Goal: Book appointment/travel/reservation

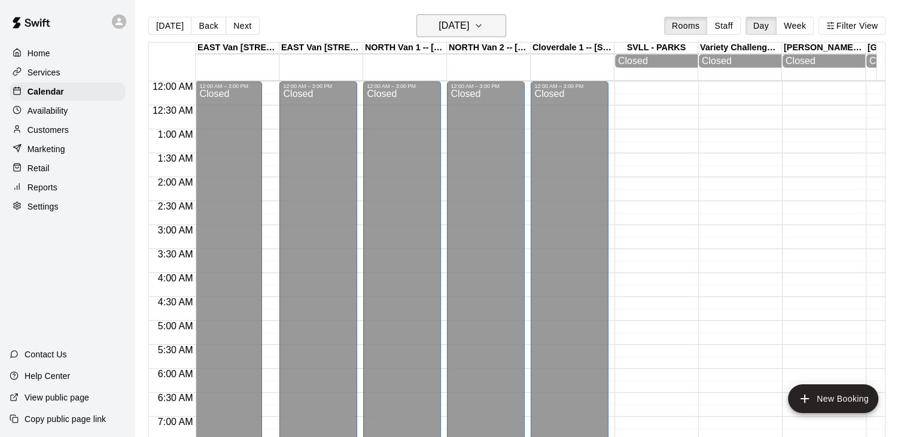
scroll to position [361, 0]
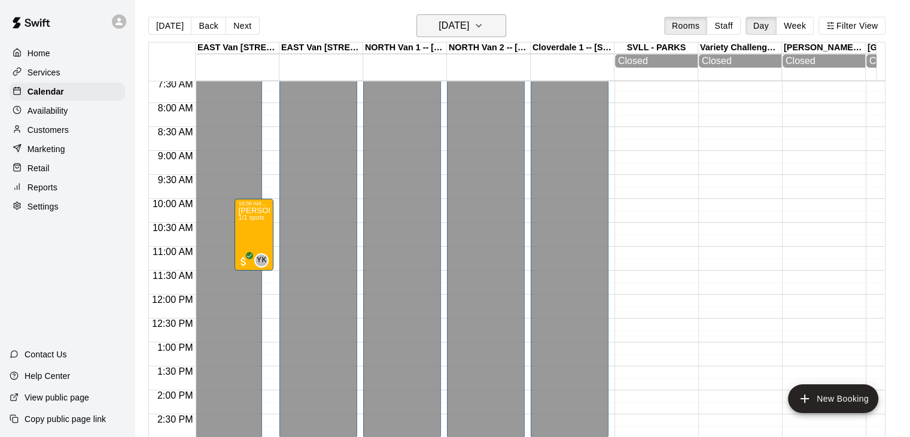
click at [483, 25] on icon "button" at bounding box center [479, 26] width 10 height 14
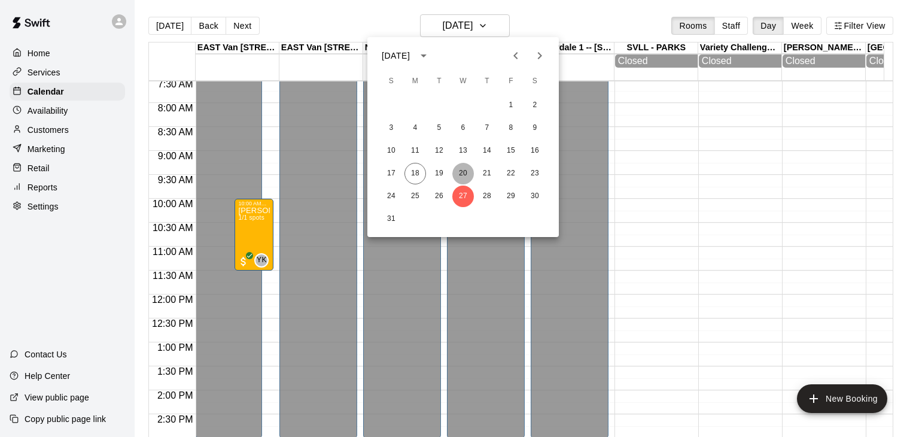
click at [466, 172] on button "20" at bounding box center [463, 174] width 22 height 22
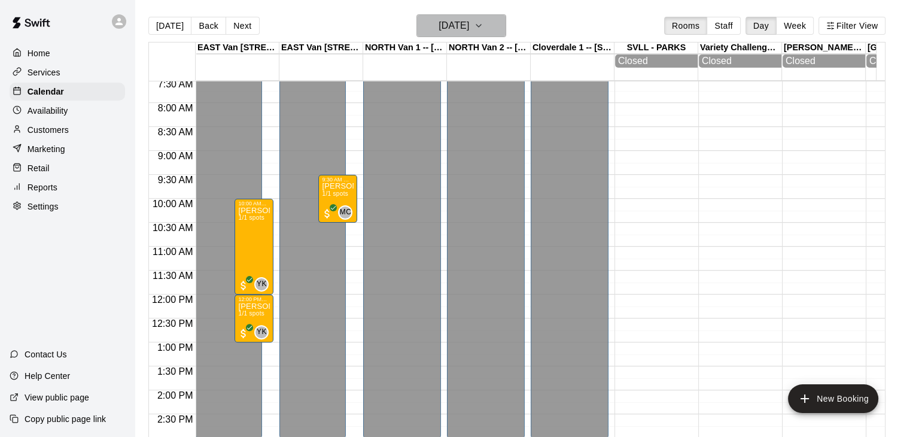
click at [483, 25] on icon "button" at bounding box center [479, 26] width 10 height 14
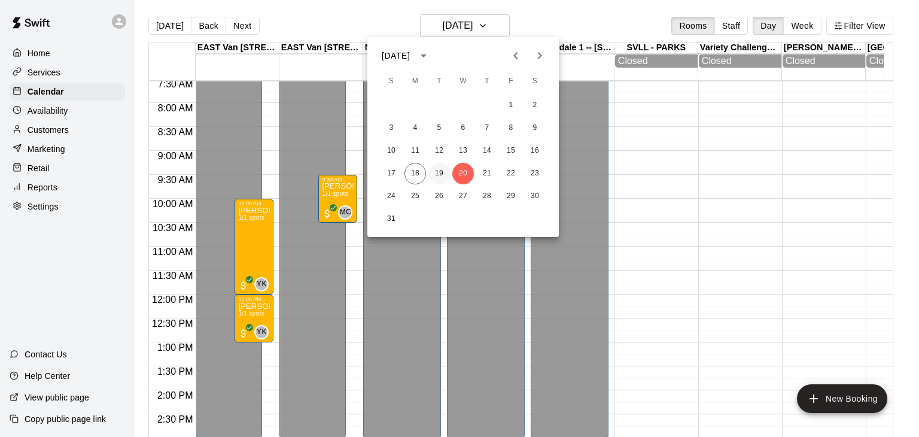
click at [441, 167] on button "19" at bounding box center [439, 174] width 22 height 22
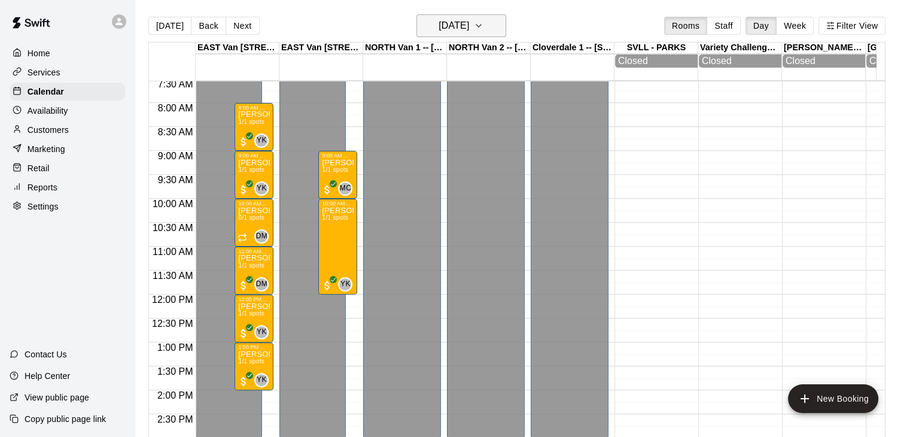
click at [483, 25] on icon "button" at bounding box center [479, 26] width 10 height 14
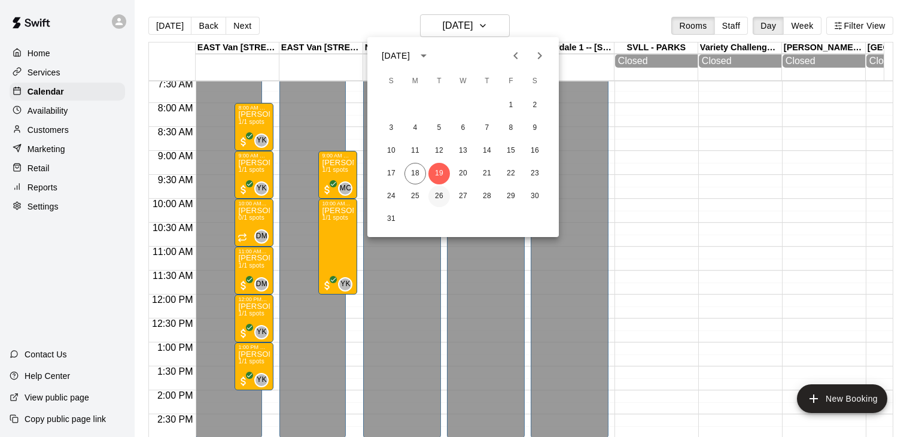
click at [438, 192] on button "26" at bounding box center [439, 196] width 22 height 22
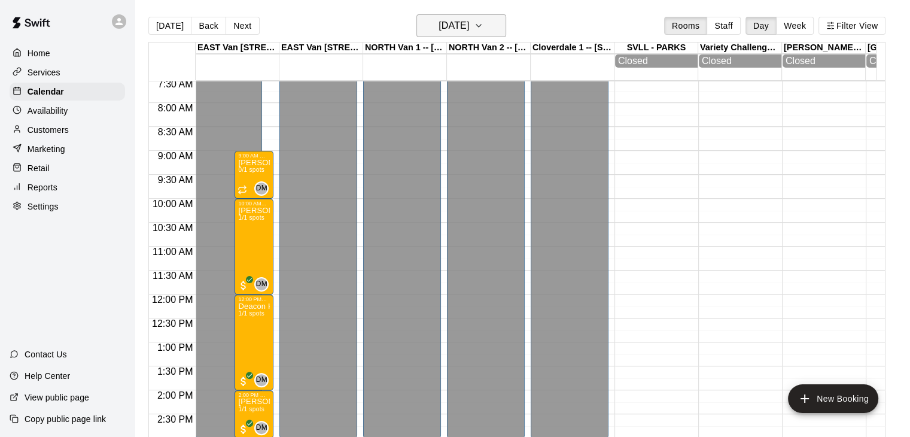
click at [483, 26] on icon "button" at bounding box center [479, 26] width 10 height 14
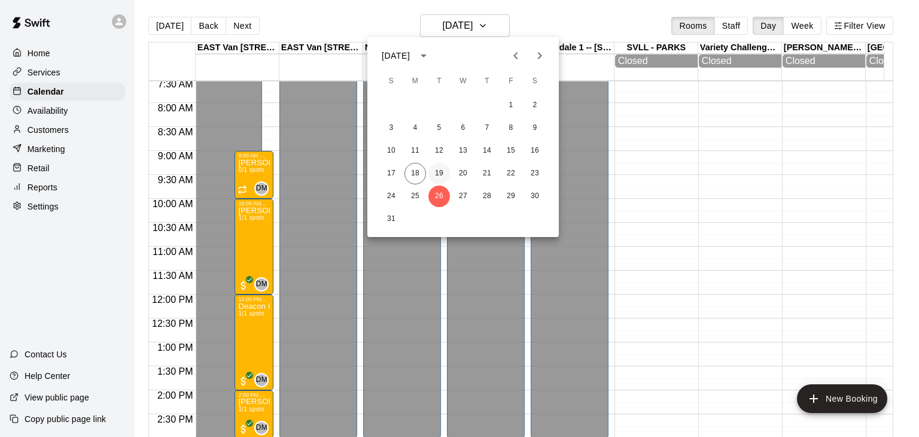
click at [441, 176] on button "19" at bounding box center [439, 174] width 22 height 22
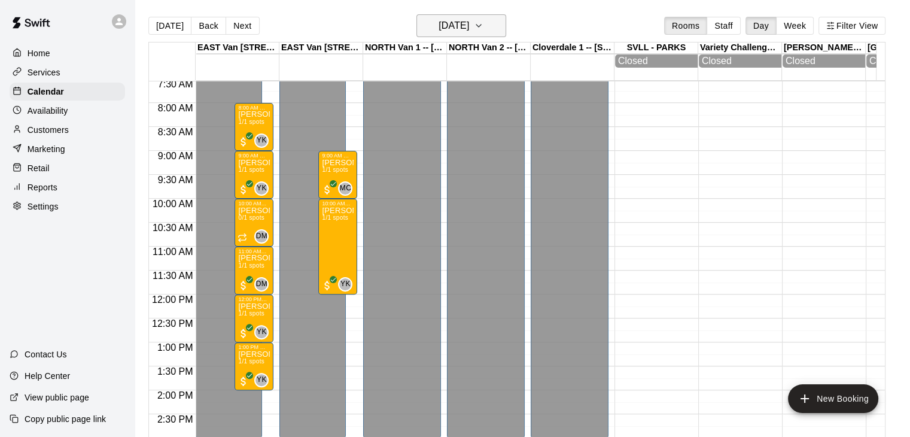
click at [483, 27] on icon "button" at bounding box center [479, 26] width 10 height 14
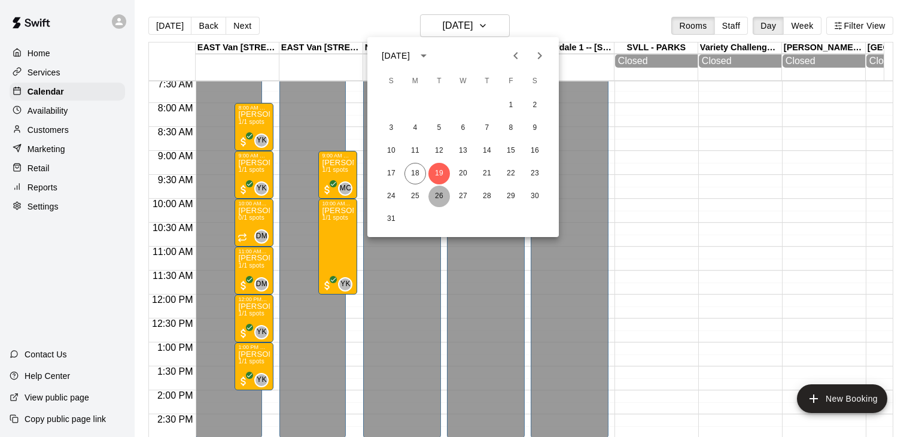
click at [434, 200] on button "26" at bounding box center [439, 196] width 22 height 22
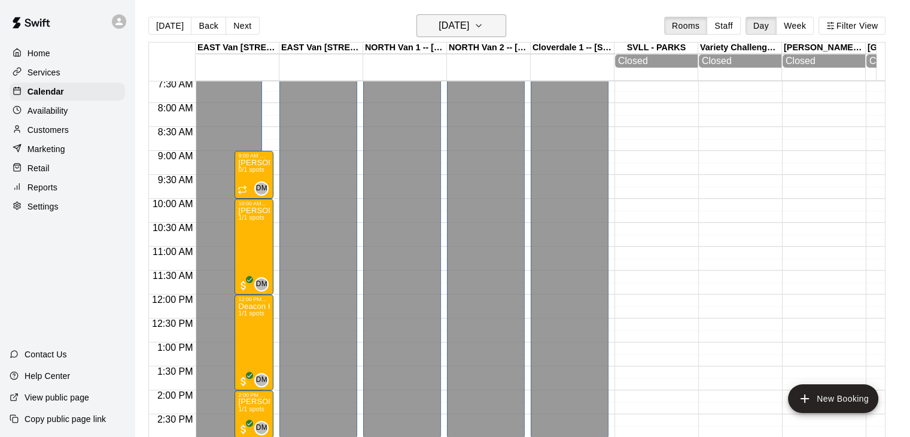
click at [506, 29] on button "[DATE]" at bounding box center [461, 25] width 90 height 23
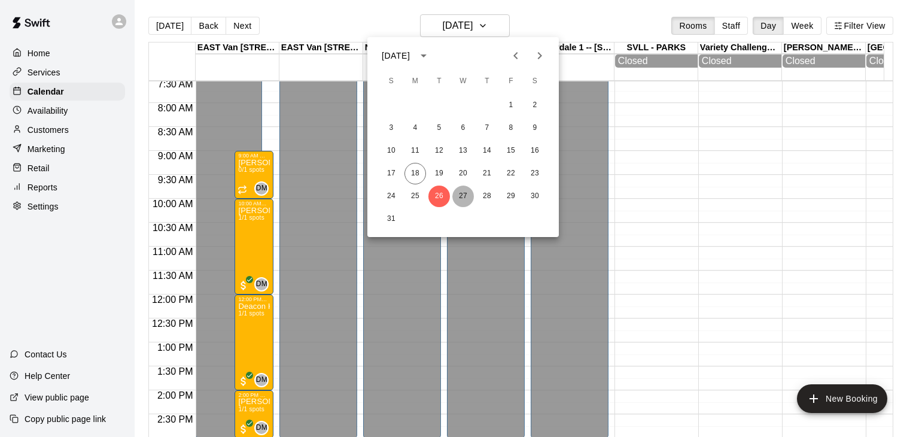
click at [465, 194] on button "27" at bounding box center [463, 196] width 22 height 22
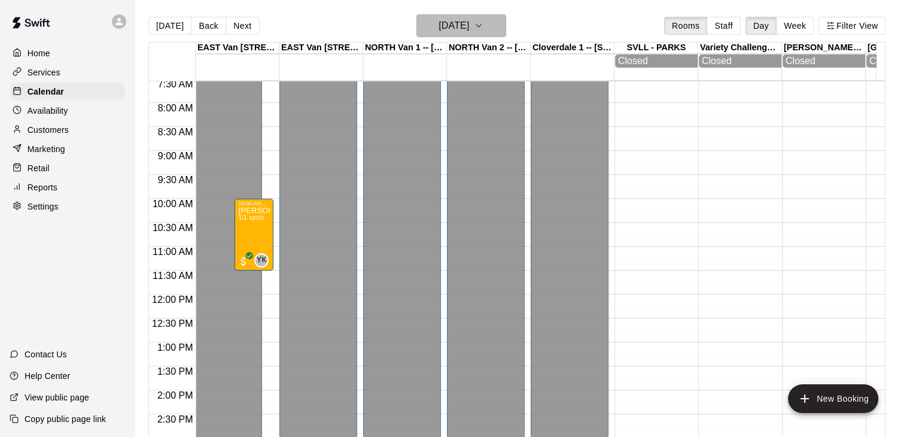
click at [481, 25] on icon "button" at bounding box center [478, 26] width 5 height 2
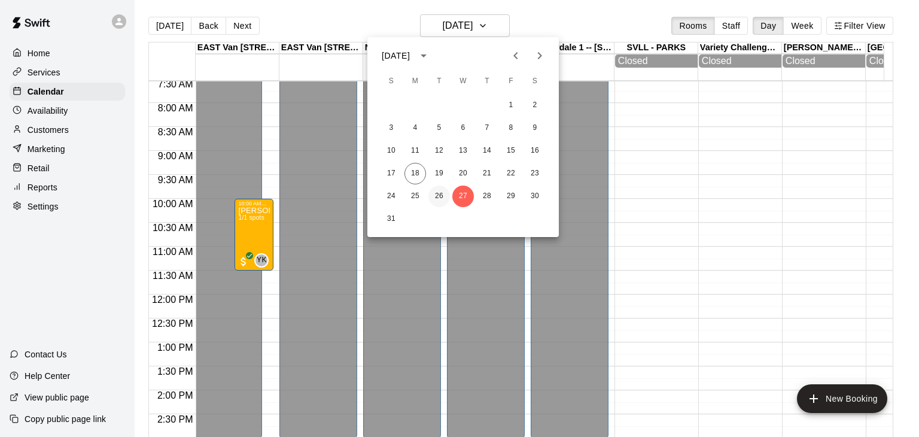
click at [438, 191] on button "26" at bounding box center [439, 196] width 22 height 22
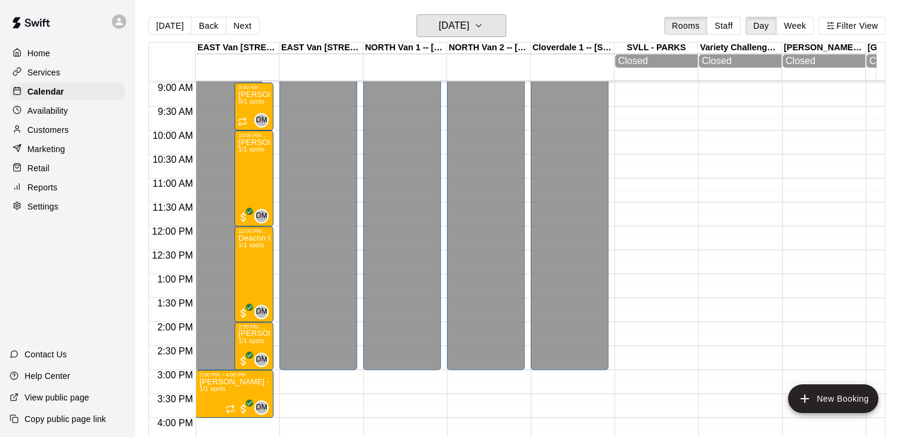
scroll to position [418, 0]
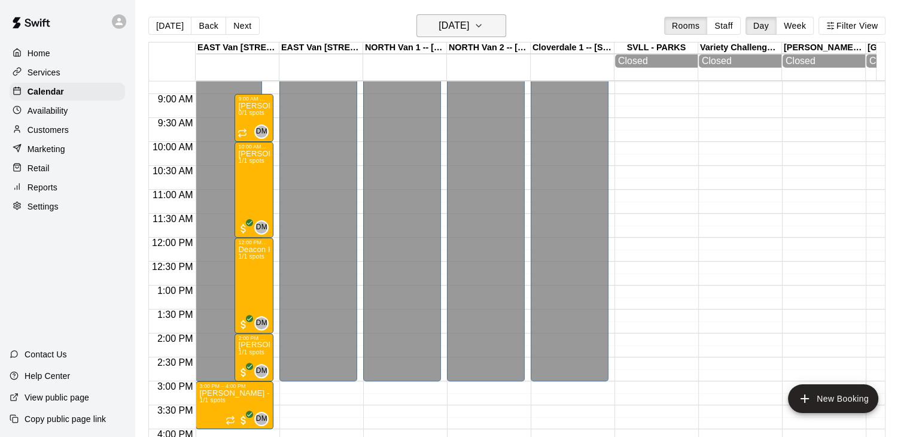
click at [481, 27] on icon "button" at bounding box center [478, 26] width 5 height 2
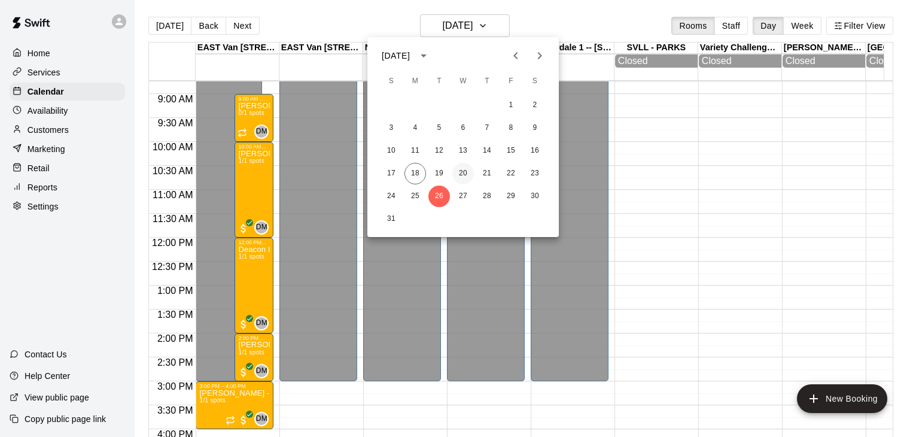
click at [465, 178] on button "20" at bounding box center [463, 174] width 22 height 22
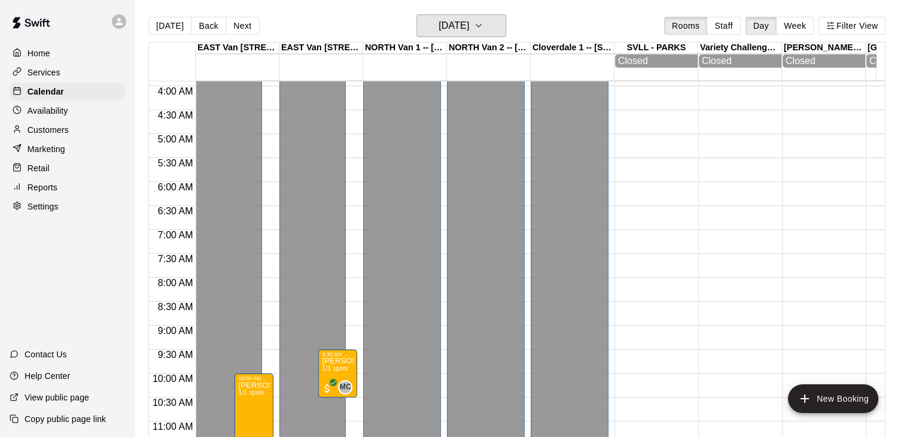
scroll to position [198, 0]
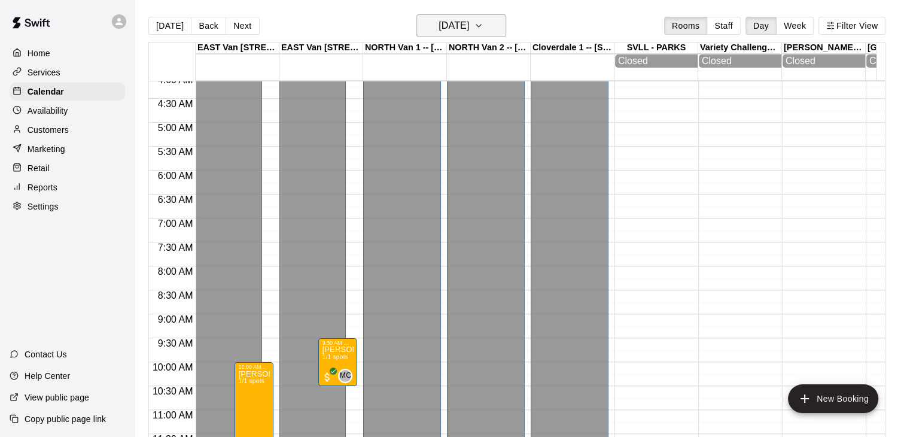
click at [483, 25] on icon "button" at bounding box center [479, 26] width 10 height 14
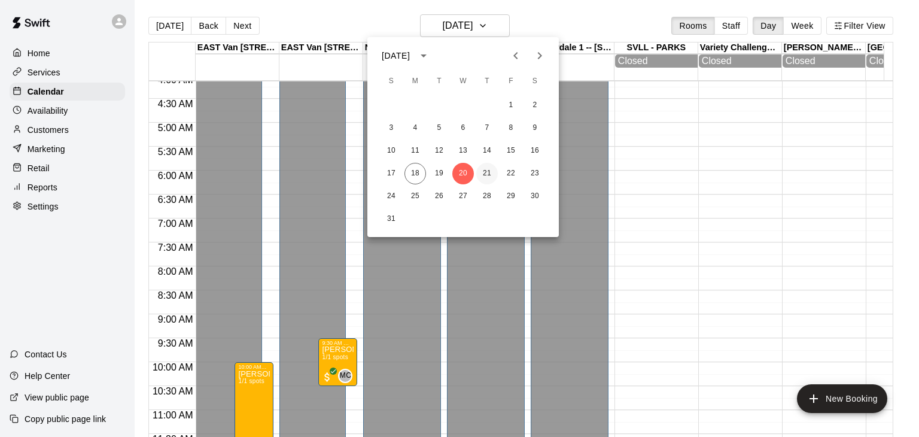
click at [487, 173] on button "21" at bounding box center [487, 174] width 22 height 22
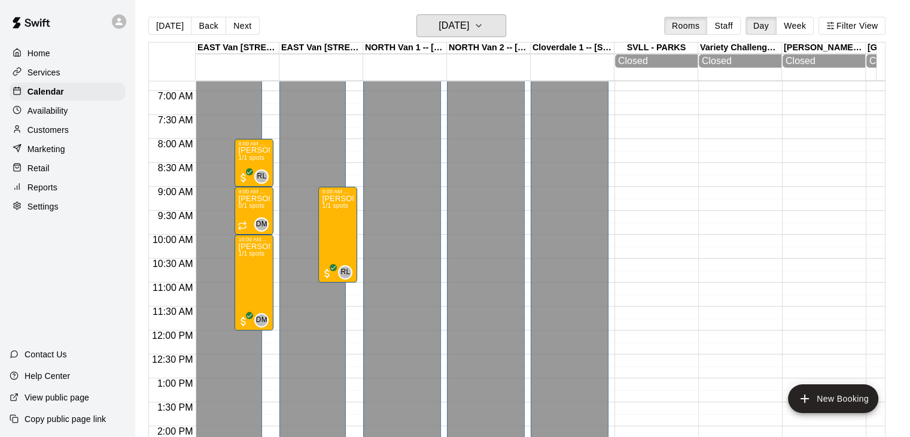
scroll to position [322, 0]
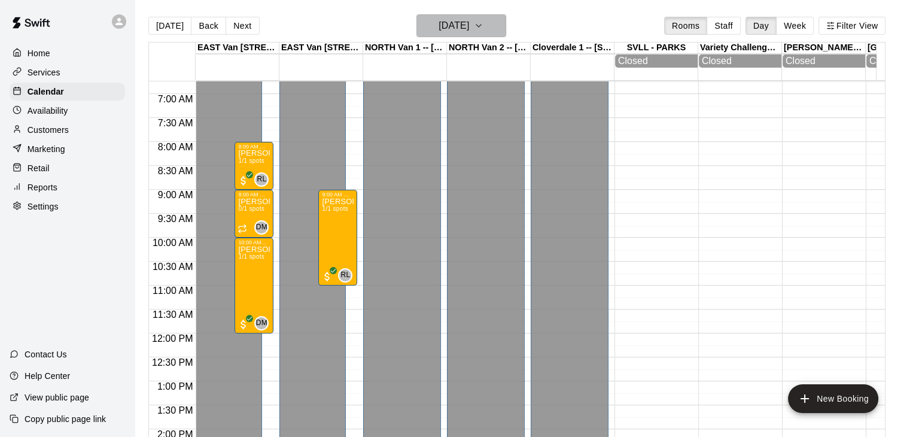
click at [483, 27] on icon "button" at bounding box center [479, 26] width 10 height 14
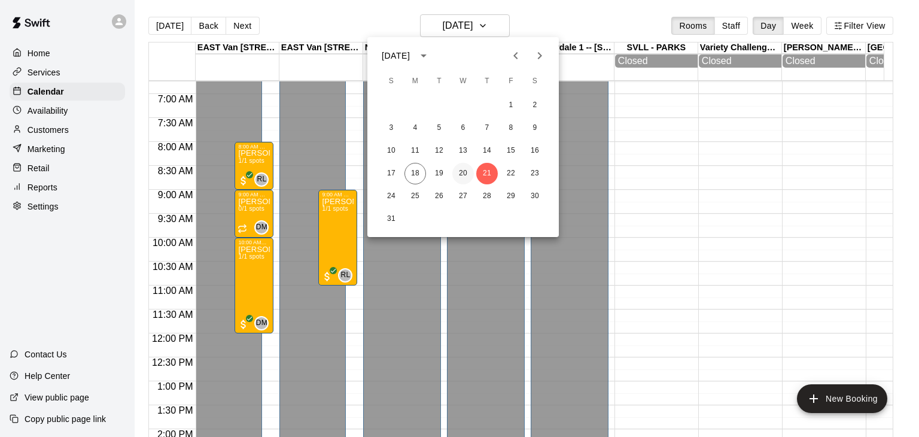
click at [464, 173] on button "20" at bounding box center [463, 174] width 22 height 22
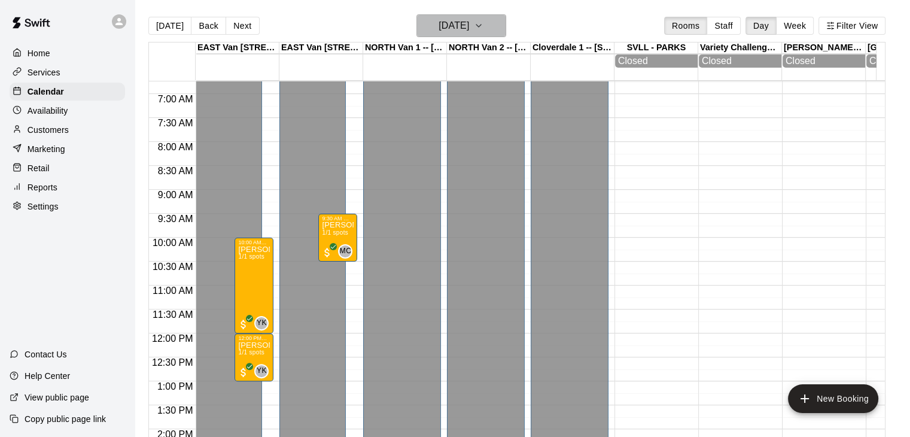
click at [483, 24] on icon "button" at bounding box center [479, 26] width 10 height 14
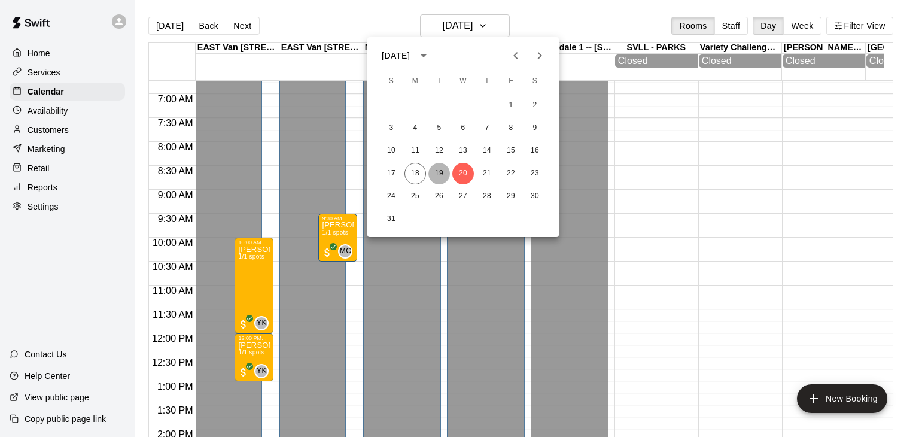
click at [443, 178] on button "19" at bounding box center [439, 174] width 22 height 22
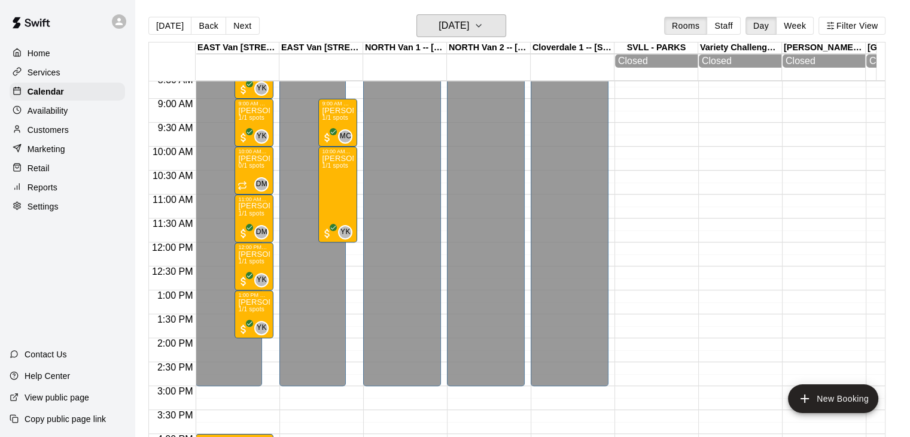
scroll to position [416, 0]
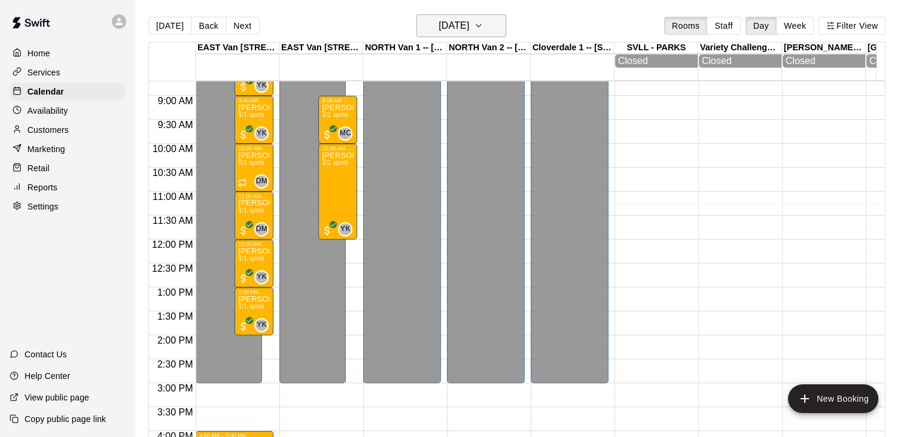
click at [505, 27] on button "[DATE]" at bounding box center [461, 25] width 90 height 23
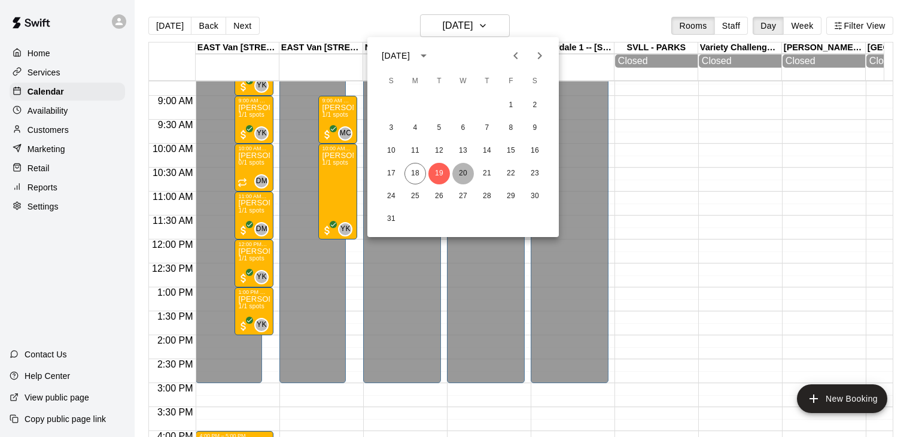
click at [470, 173] on button "20" at bounding box center [463, 174] width 22 height 22
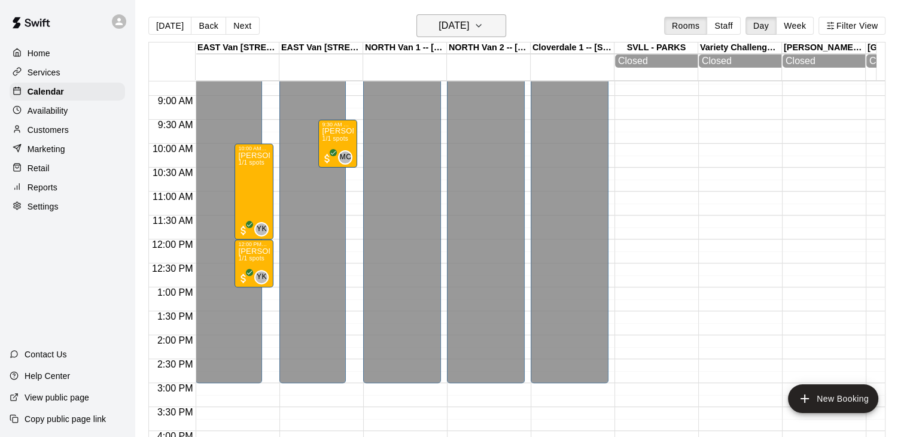
click at [483, 26] on icon "button" at bounding box center [479, 26] width 10 height 14
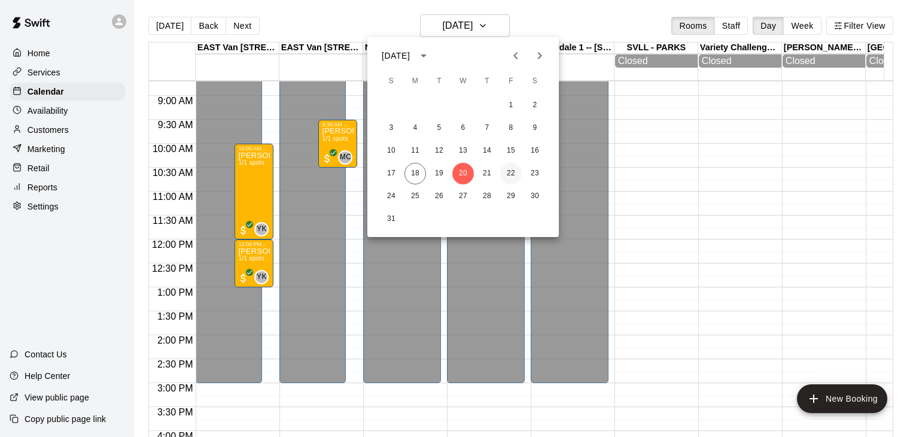
click at [514, 173] on button "22" at bounding box center [511, 174] width 22 height 22
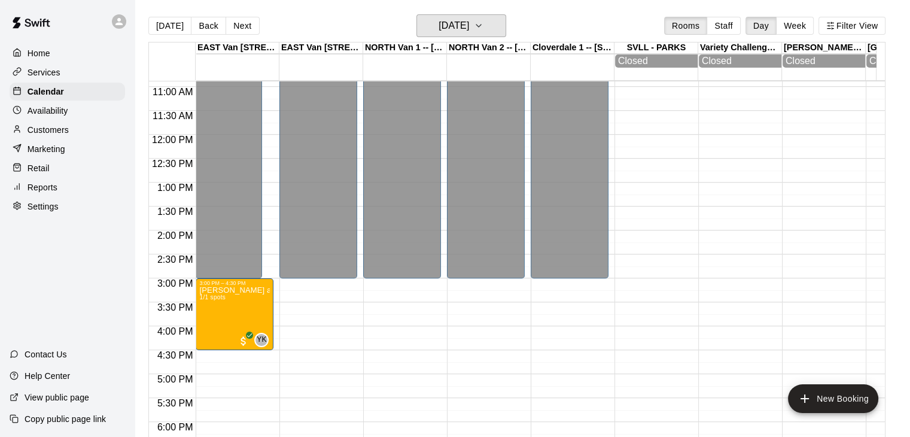
scroll to position [529, 0]
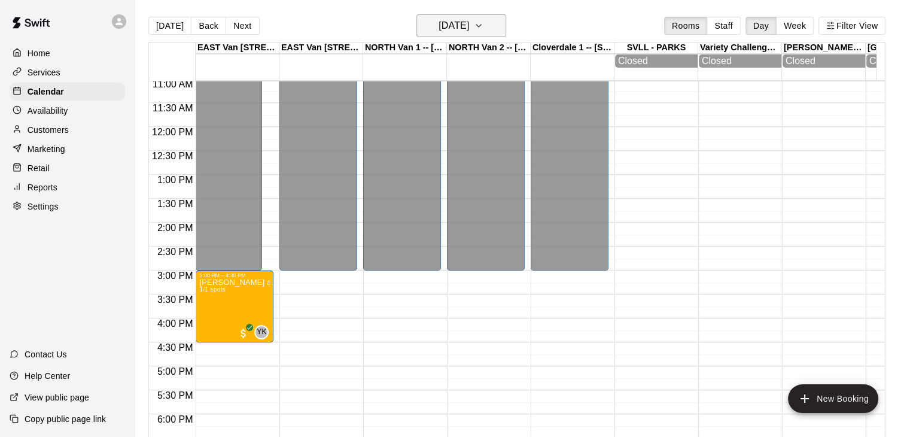
click at [481, 25] on icon "button" at bounding box center [478, 26] width 5 height 2
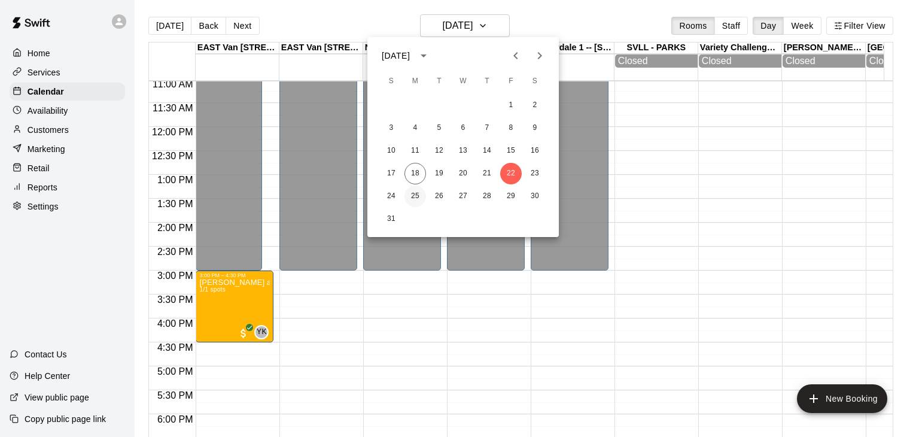
click at [416, 193] on button "25" at bounding box center [415, 196] width 22 height 22
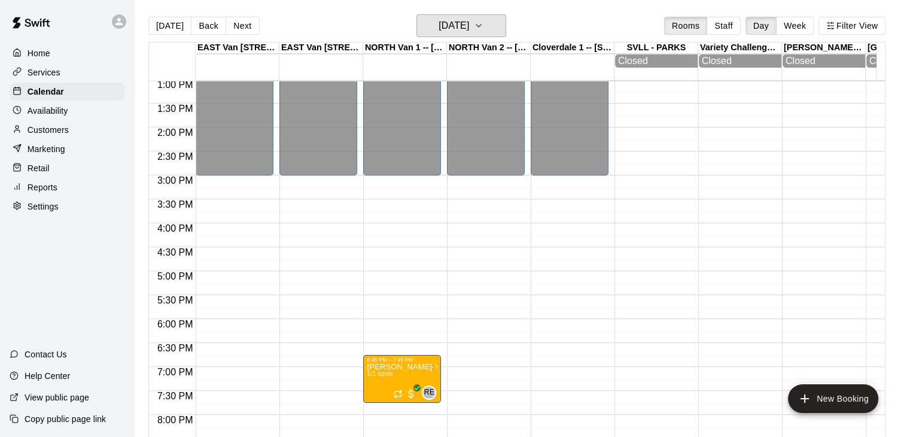
scroll to position [629, 0]
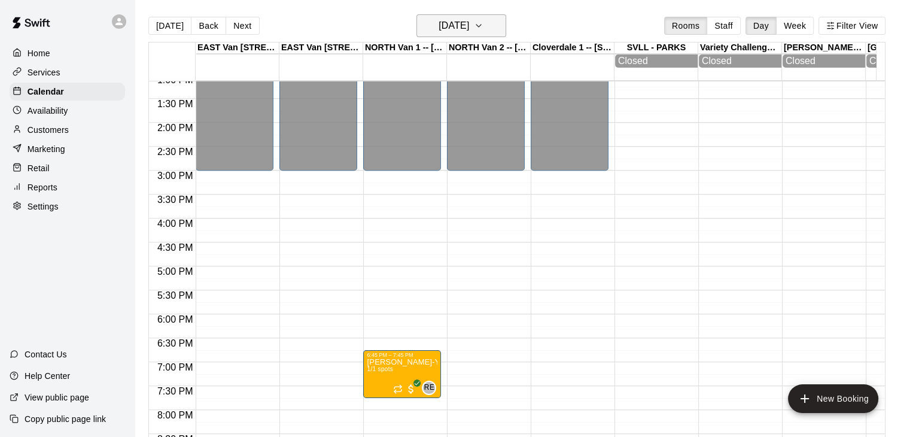
click at [483, 27] on icon "button" at bounding box center [479, 26] width 10 height 14
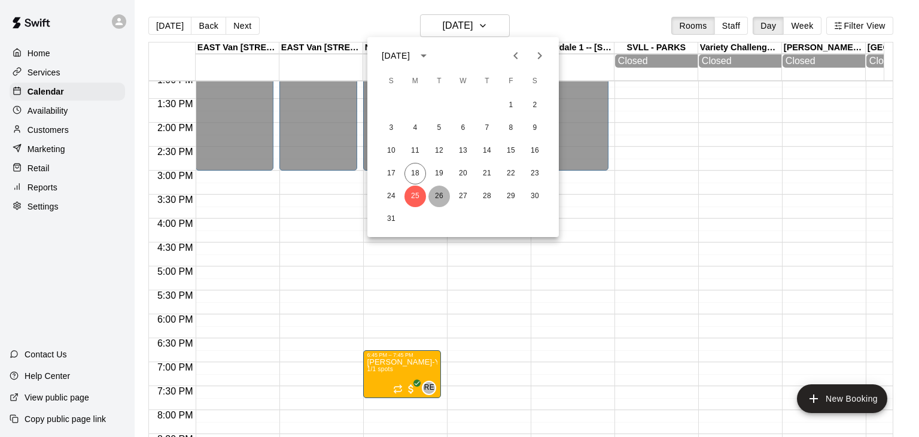
click at [438, 196] on button "26" at bounding box center [439, 196] width 22 height 22
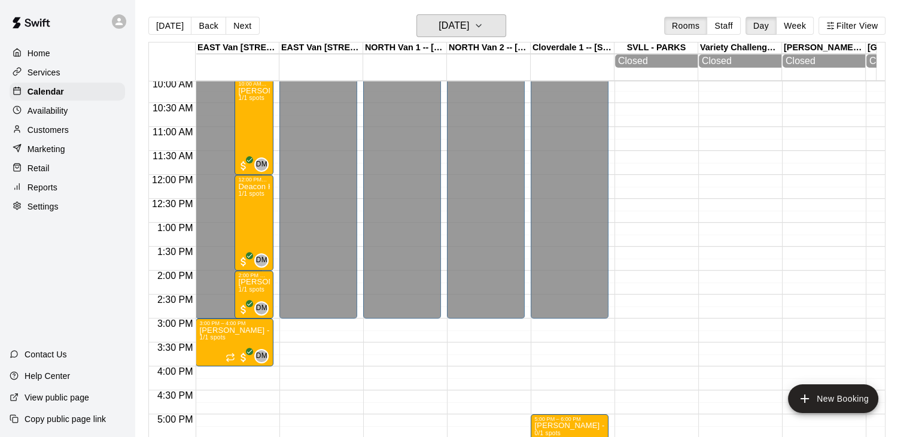
scroll to position [487, 0]
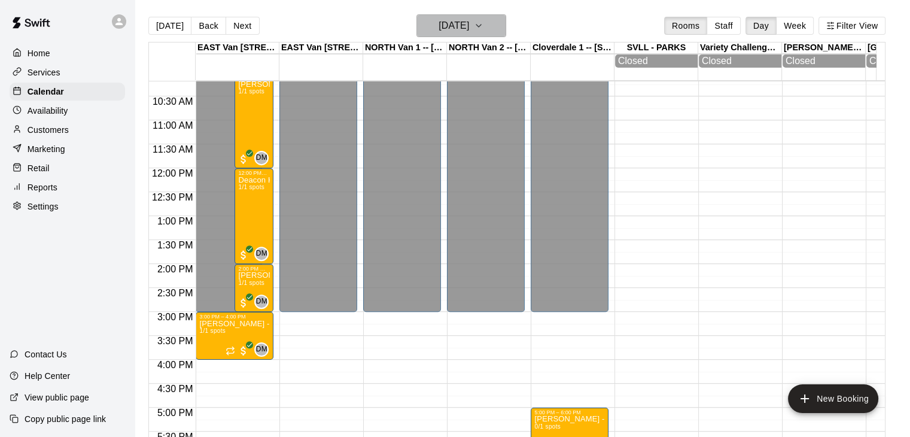
click at [483, 21] on icon "button" at bounding box center [479, 26] width 10 height 14
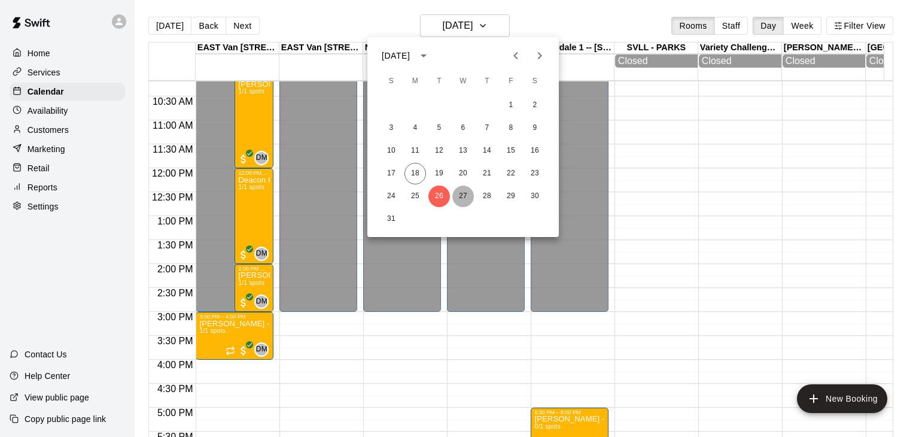
click at [464, 199] on button "27" at bounding box center [463, 196] width 22 height 22
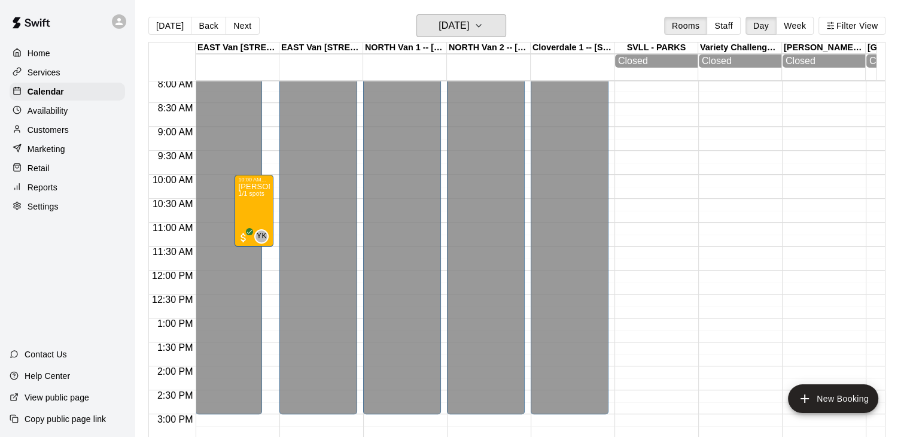
scroll to position [379, 0]
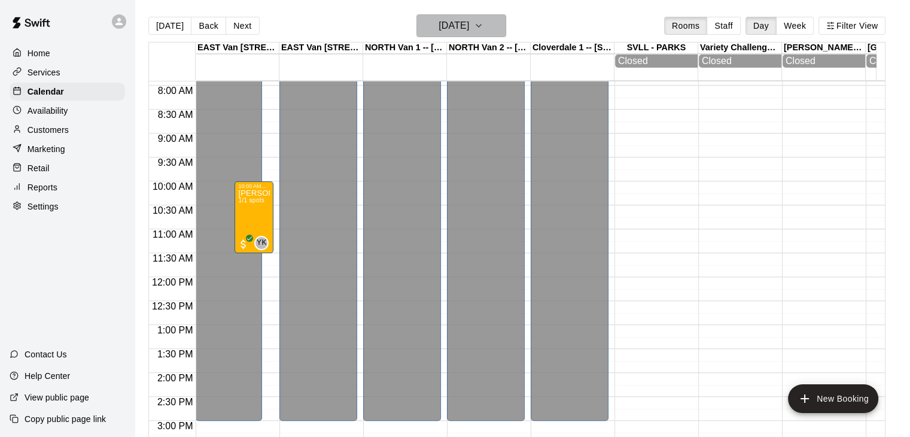
click at [483, 23] on icon "button" at bounding box center [479, 26] width 10 height 14
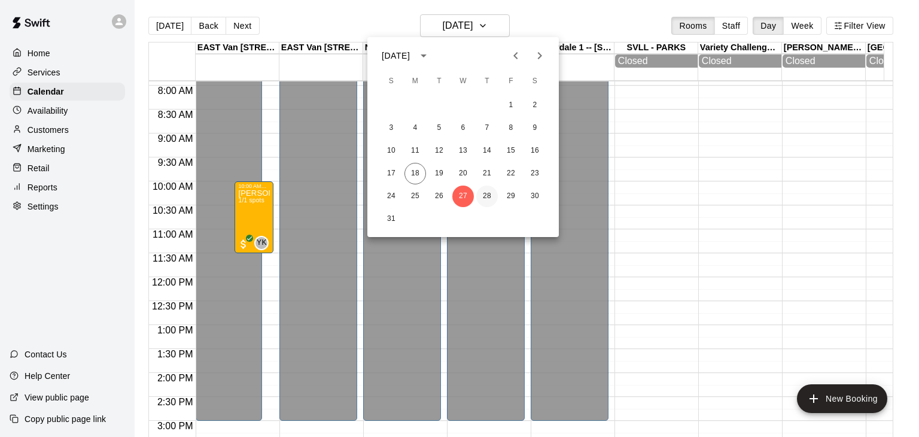
click at [486, 199] on button "28" at bounding box center [487, 196] width 22 height 22
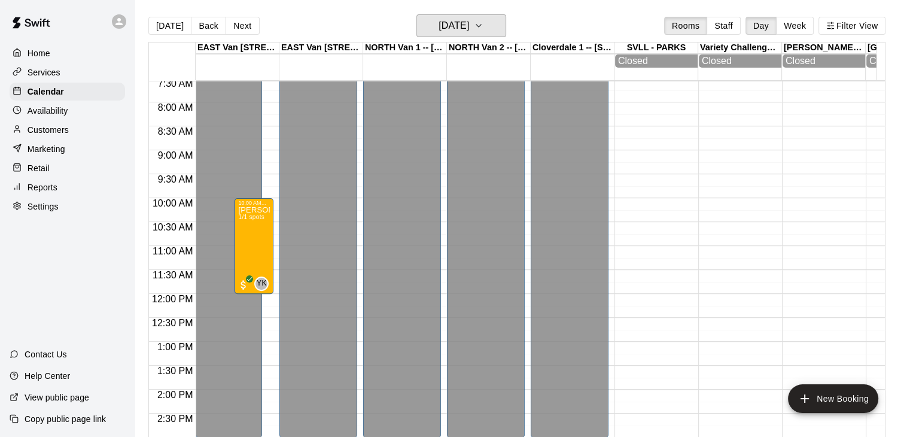
scroll to position [359, 0]
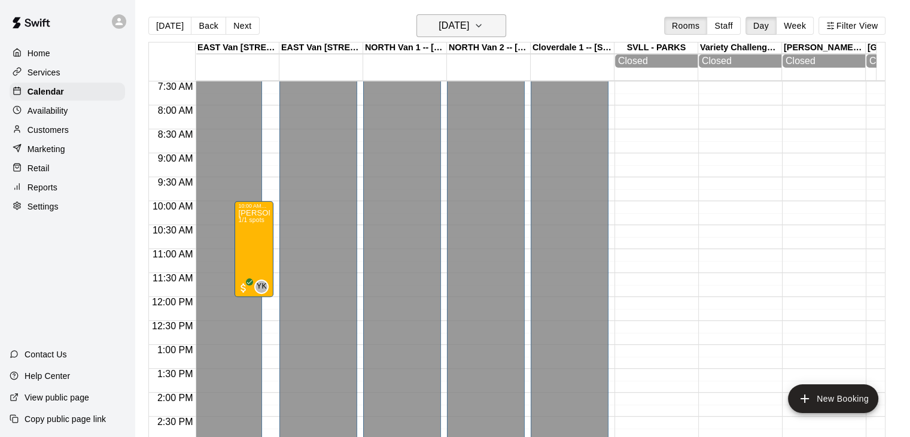
click at [483, 30] on icon "button" at bounding box center [479, 26] width 10 height 14
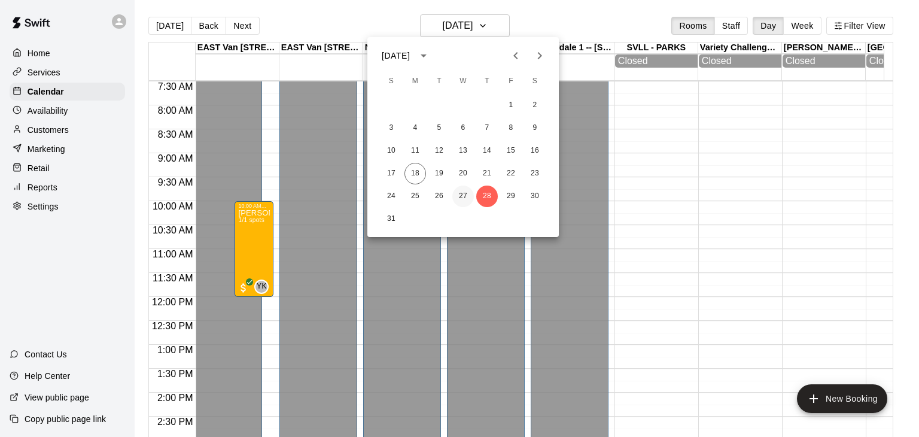
click at [461, 196] on button "27" at bounding box center [463, 196] width 22 height 22
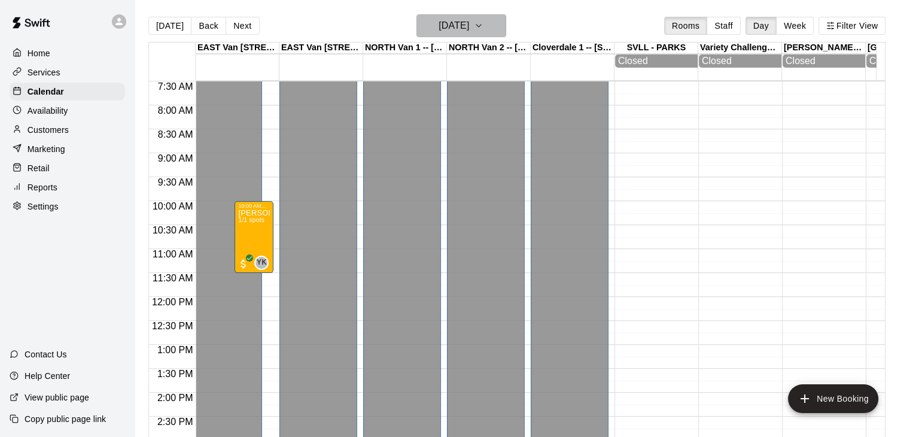
click at [483, 22] on icon "button" at bounding box center [479, 26] width 10 height 14
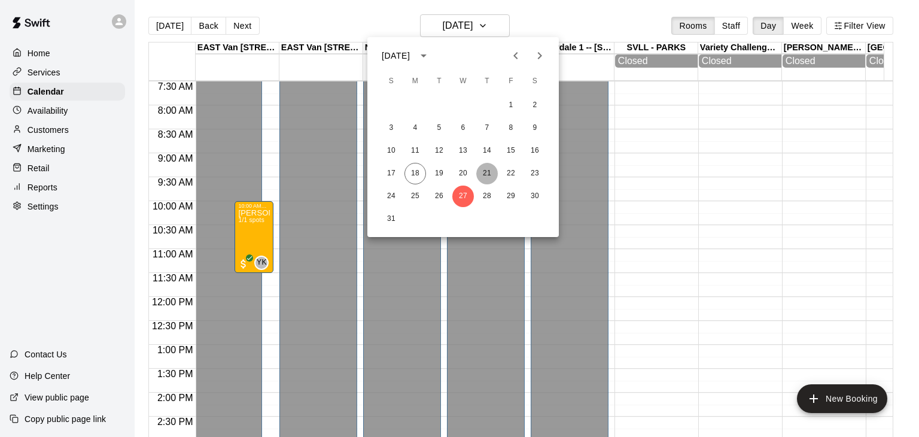
click at [486, 170] on button "21" at bounding box center [487, 174] width 22 height 22
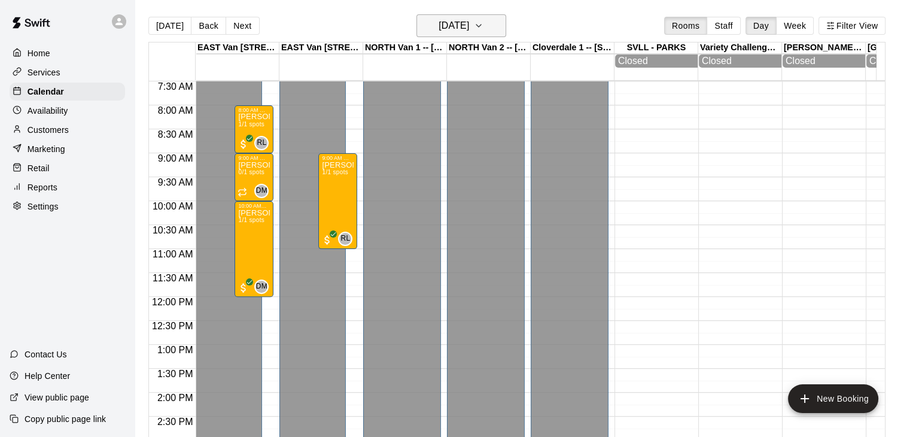
click at [481, 25] on icon "button" at bounding box center [478, 26] width 5 height 2
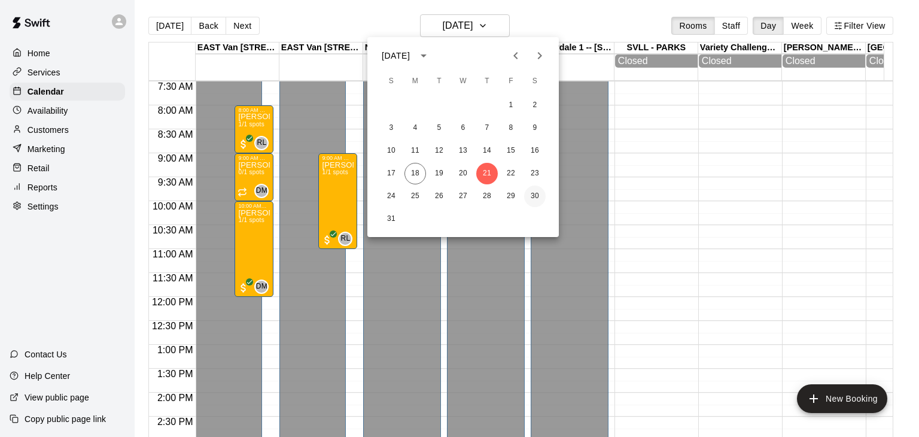
click at [535, 196] on button "30" at bounding box center [535, 196] width 22 height 22
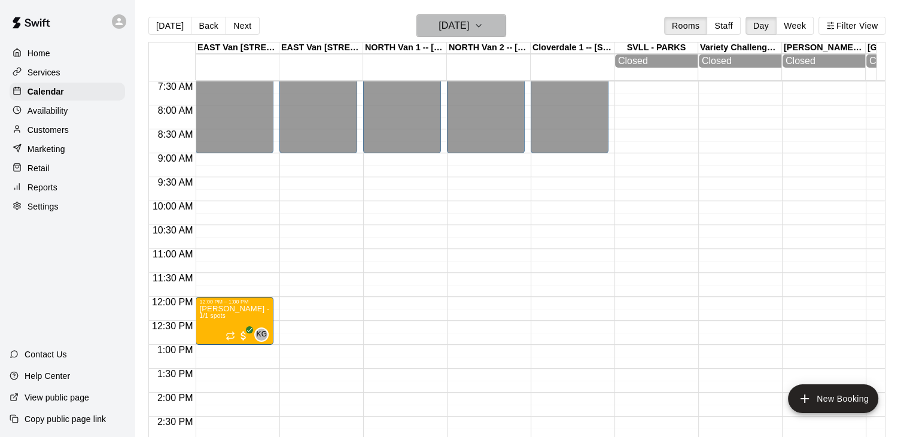
click at [483, 22] on icon "button" at bounding box center [479, 26] width 10 height 14
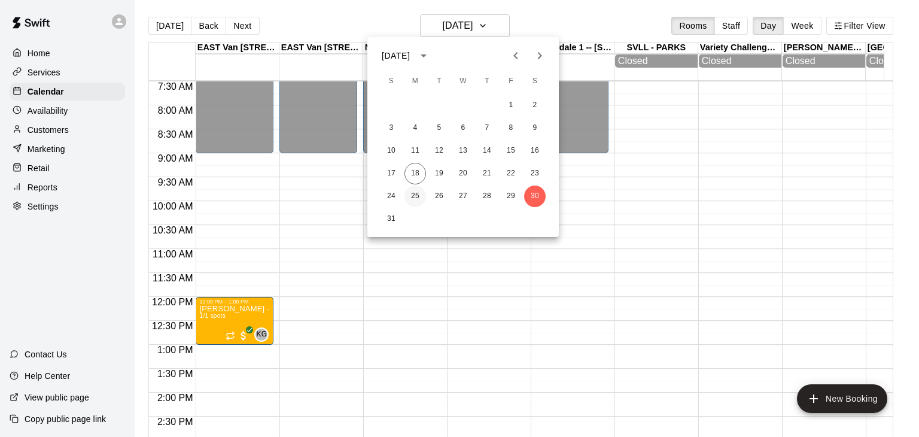
click at [414, 197] on button "25" at bounding box center [415, 196] width 22 height 22
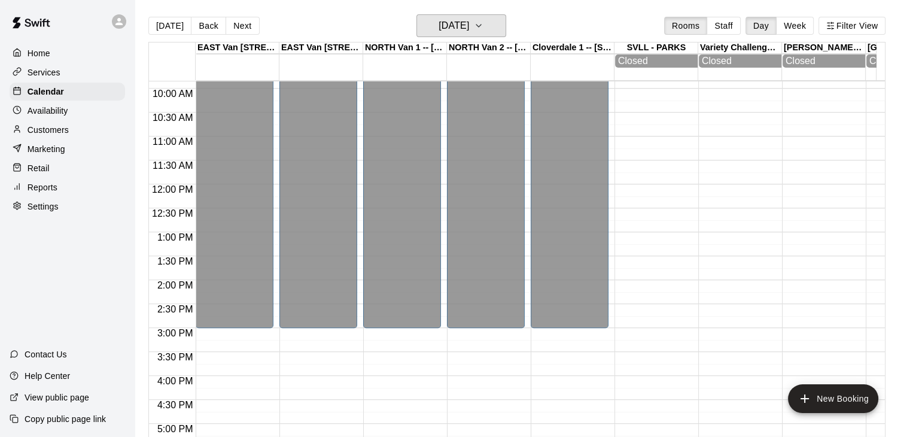
scroll to position [462, 0]
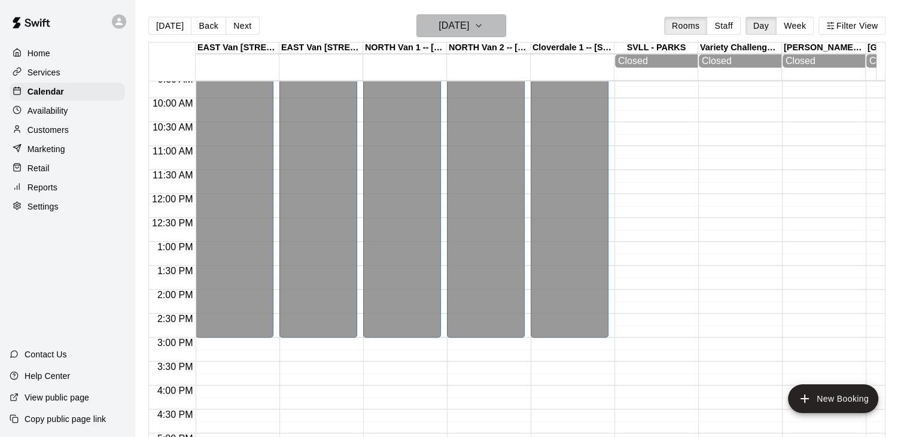
click at [483, 25] on icon "button" at bounding box center [479, 26] width 10 height 14
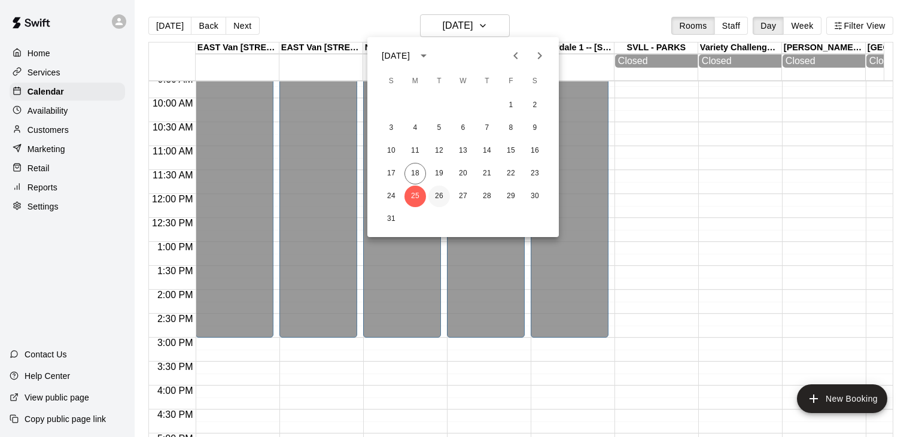
click at [435, 194] on button "26" at bounding box center [439, 196] width 22 height 22
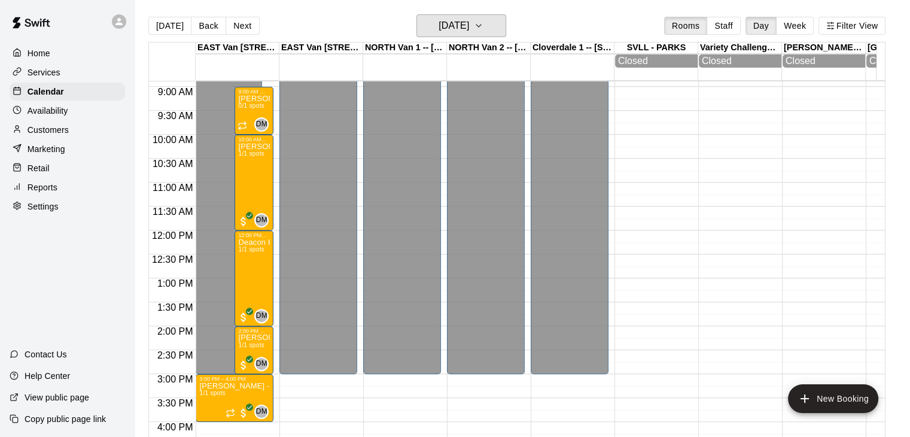
scroll to position [428, 0]
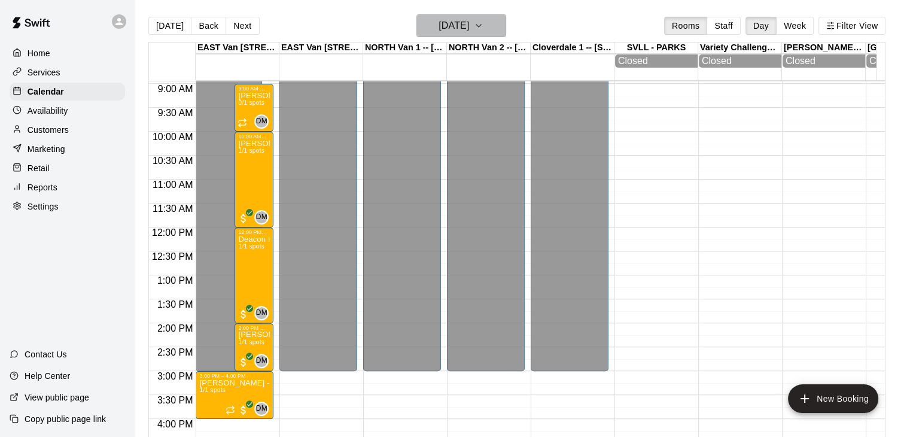
click at [483, 23] on icon "button" at bounding box center [479, 26] width 10 height 14
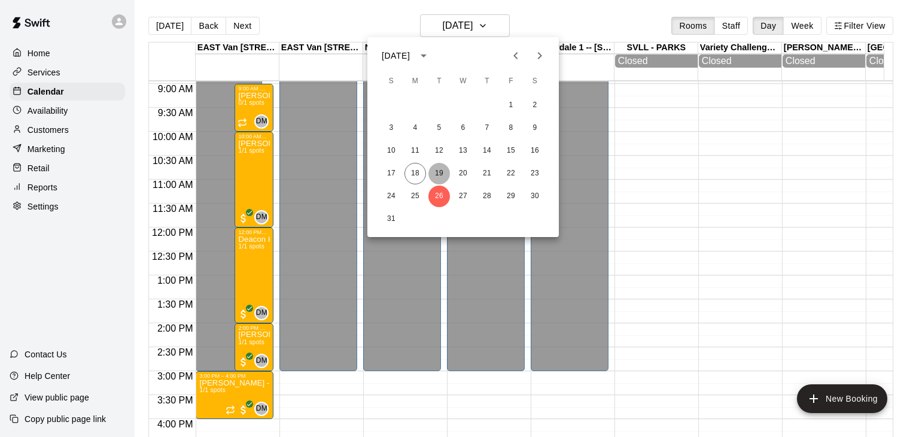
click at [438, 173] on button "19" at bounding box center [439, 174] width 22 height 22
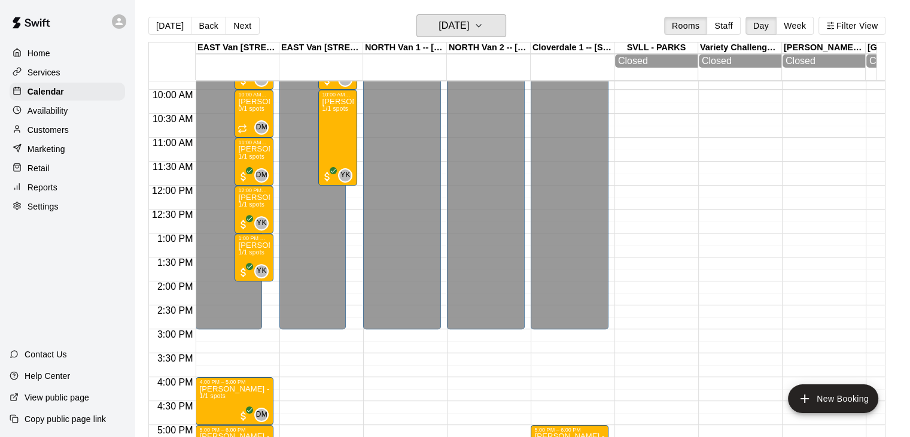
scroll to position [462, 0]
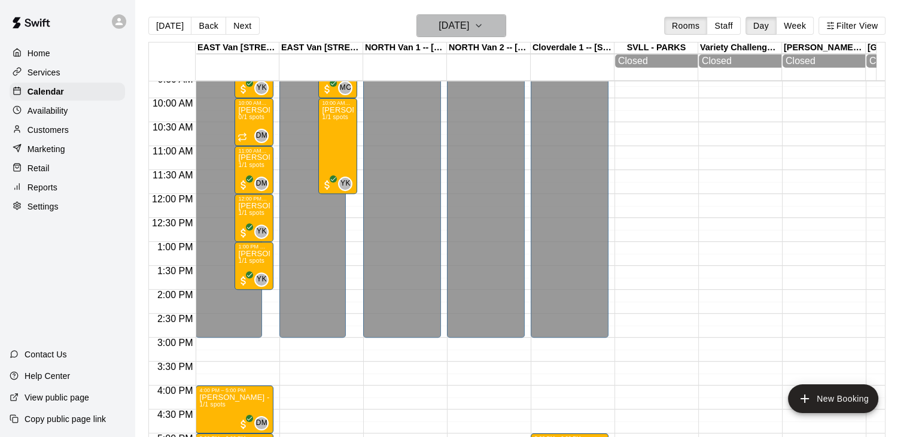
click at [483, 25] on icon "button" at bounding box center [479, 26] width 10 height 14
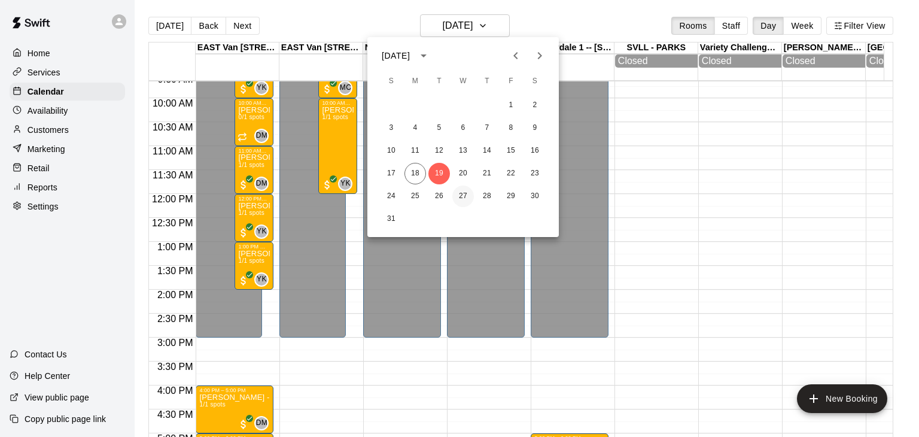
click at [462, 194] on button "27" at bounding box center [463, 196] width 22 height 22
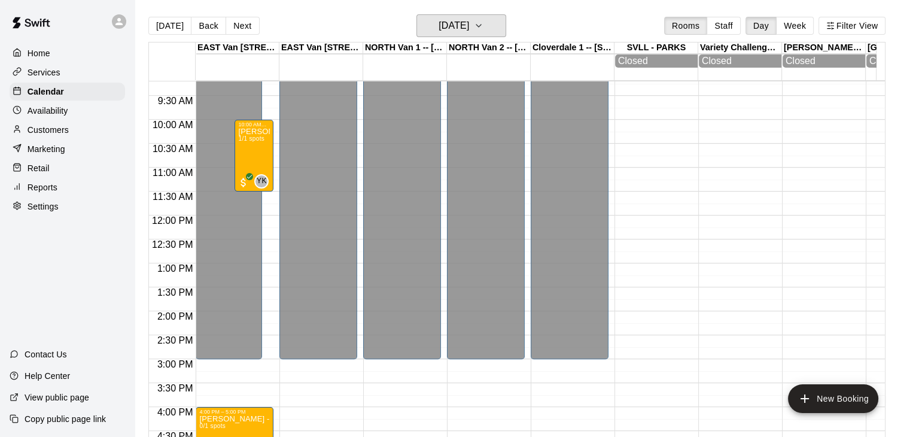
scroll to position [429, 0]
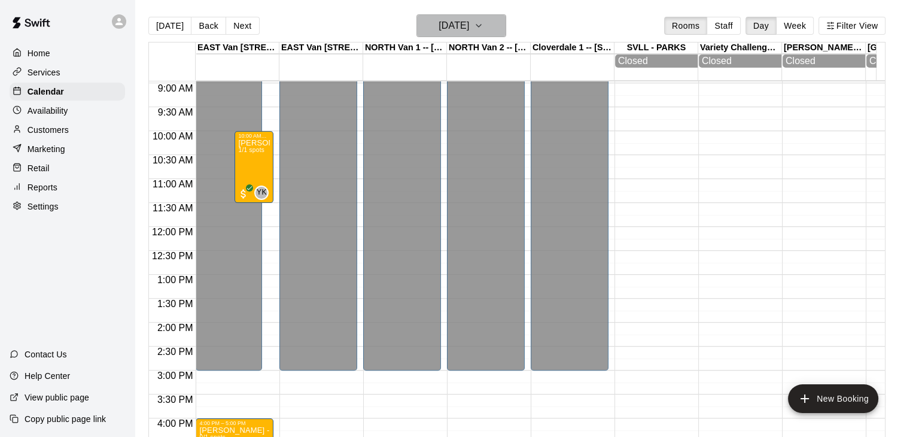
click at [500, 22] on button "[DATE]" at bounding box center [461, 25] width 90 height 23
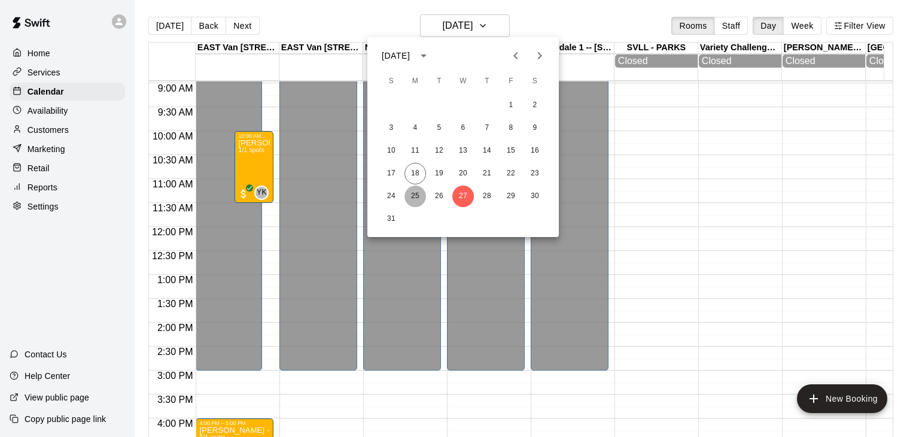
click at [419, 200] on button "25" at bounding box center [415, 196] width 22 height 22
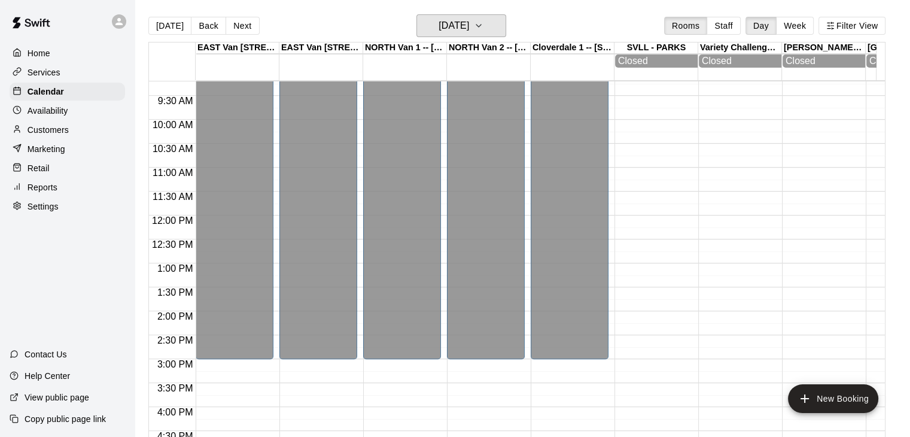
scroll to position [426, 0]
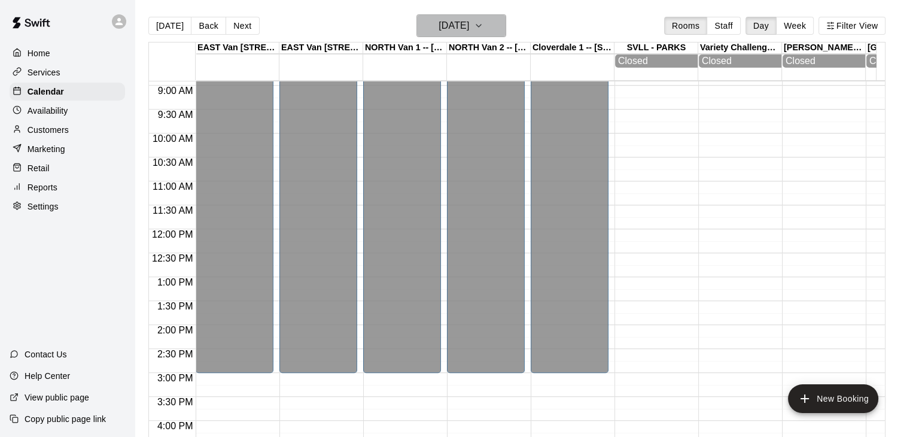
click at [483, 27] on icon "button" at bounding box center [479, 26] width 10 height 14
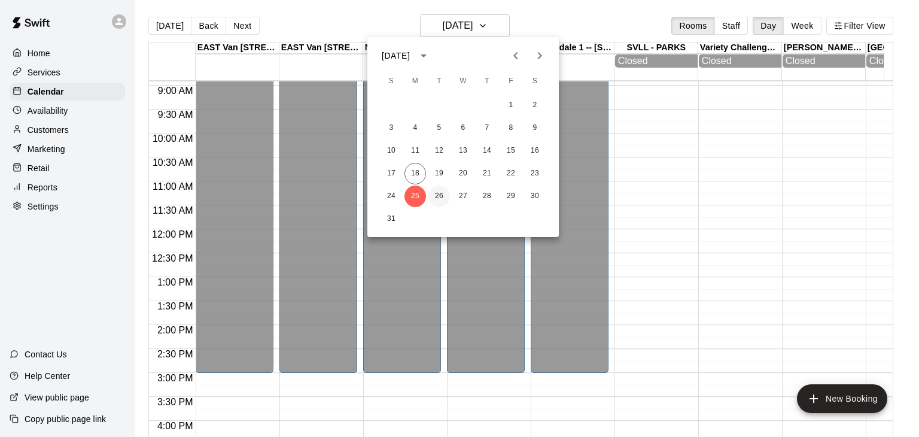
click at [436, 201] on button "26" at bounding box center [439, 196] width 22 height 22
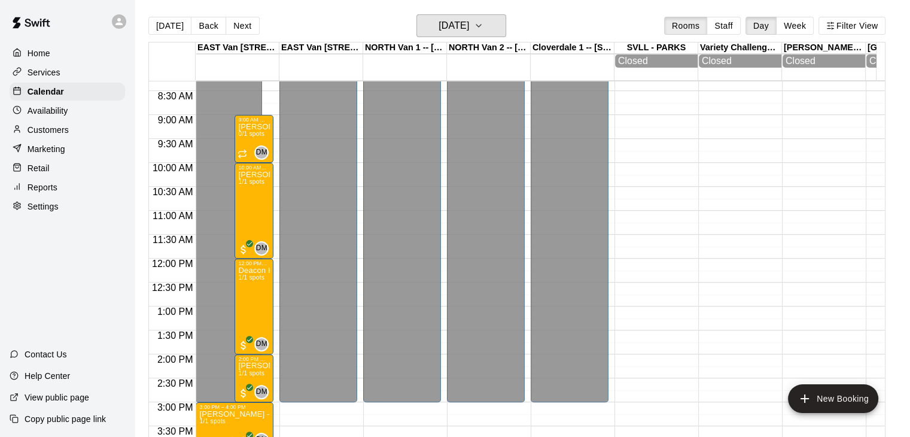
scroll to position [394, 0]
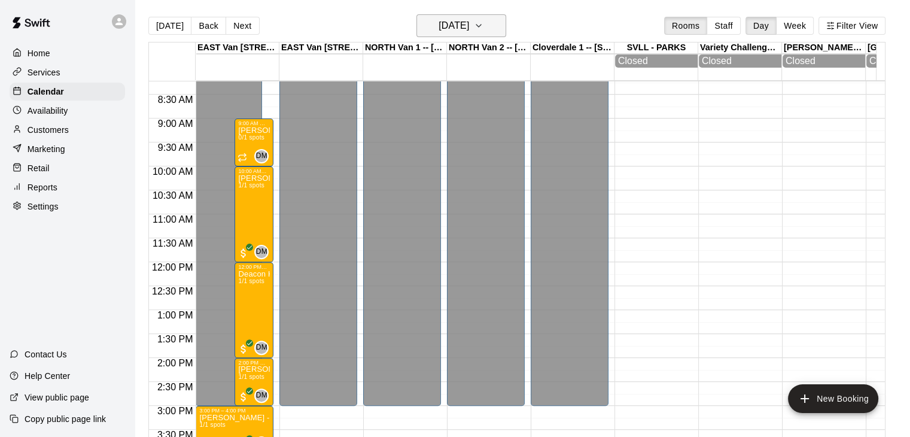
click at [483, 22] on icon "button" at bounding box center [479, 26] width 10 height 14
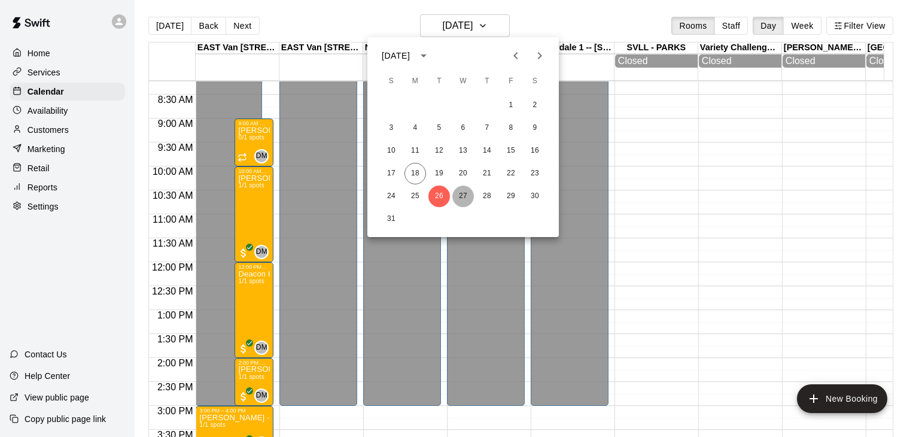
click at [463, 192] on button "27" at bounding box center [463, 196] width 22 height 22
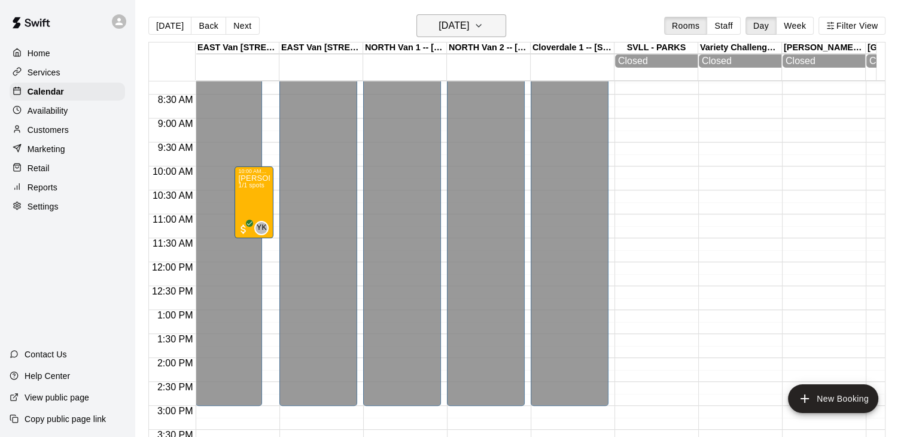
click at [483, 23] on icon "button" at bounding box center [479, 26] width 10 height 14
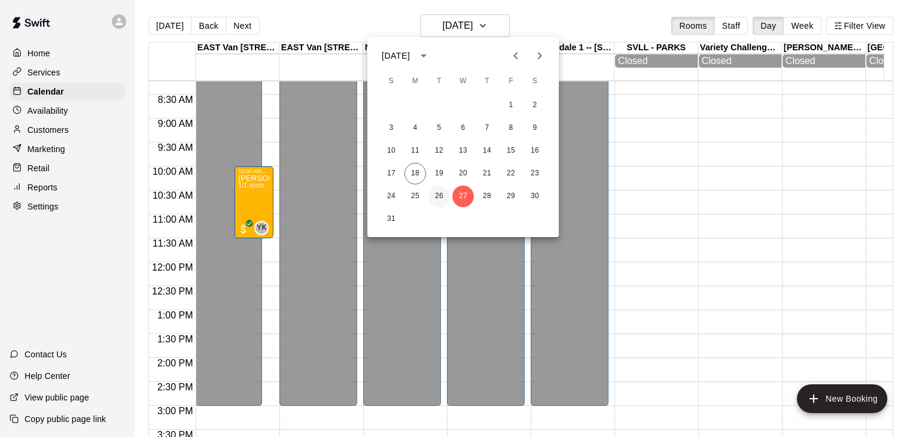
click at [441, 197] on button "26" at bounding box center [439, 196] width 22 height 22
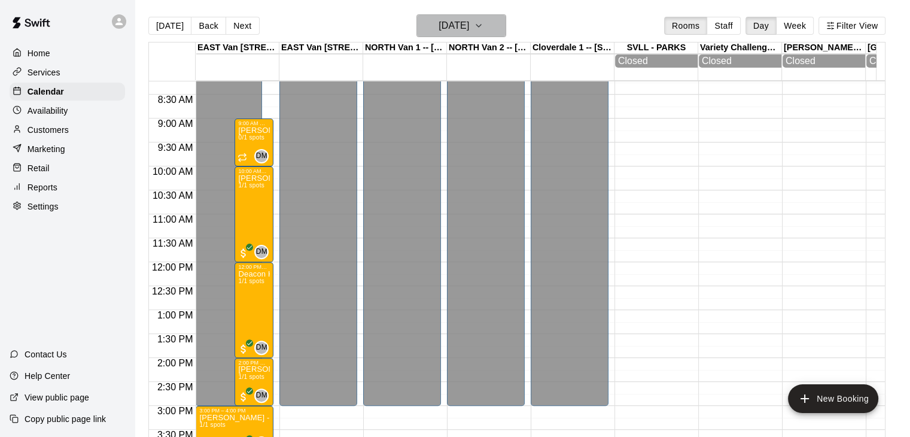
click at [483, 29] on icon "button" at bounding box center [479, 26] width 10 height 14
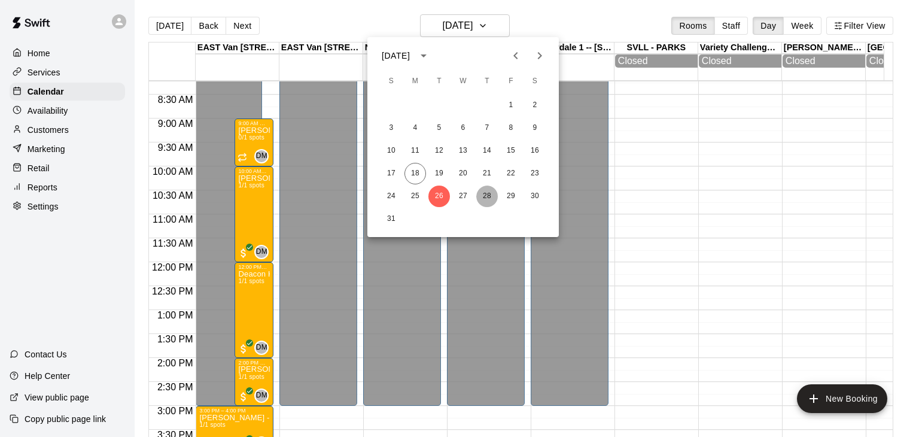
click at [488, 197] on button "28" at bounding box center [487, 196] width 22 height 22
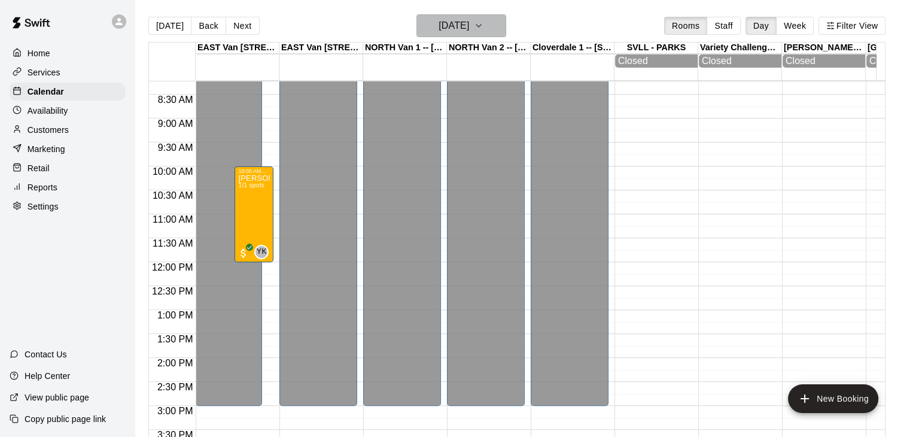
click at [481, 25] on icon "button" at bounding box center [478, 26] width 5 height 2
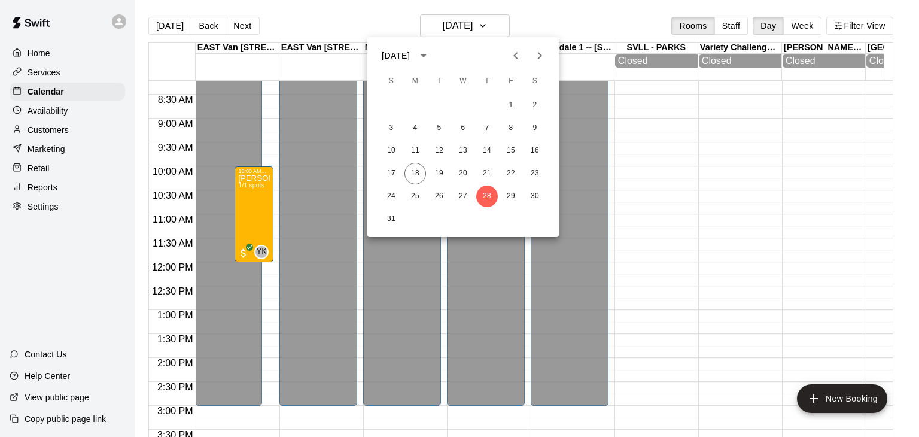
click at [538, 59] on icon "Next month" at bounding box center [539, 55] width 14 height 14
click at [438, 102] on button "2" at bounding box center [439, 105] width 22 height 22
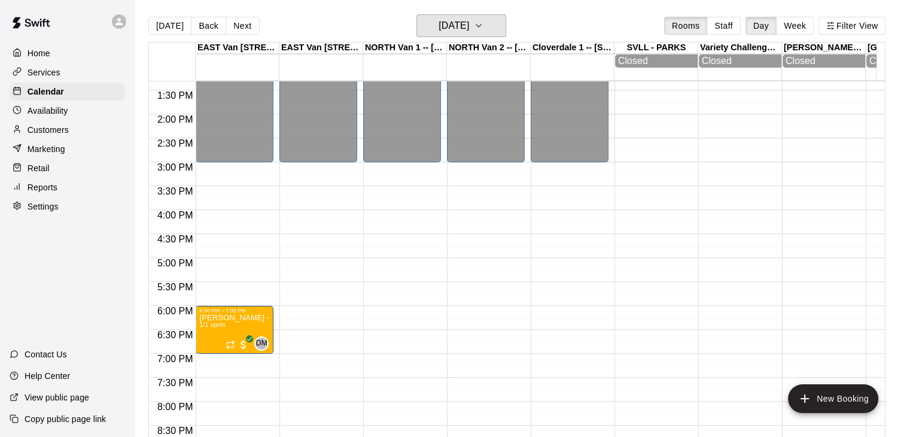
scroll to position [632, 0]
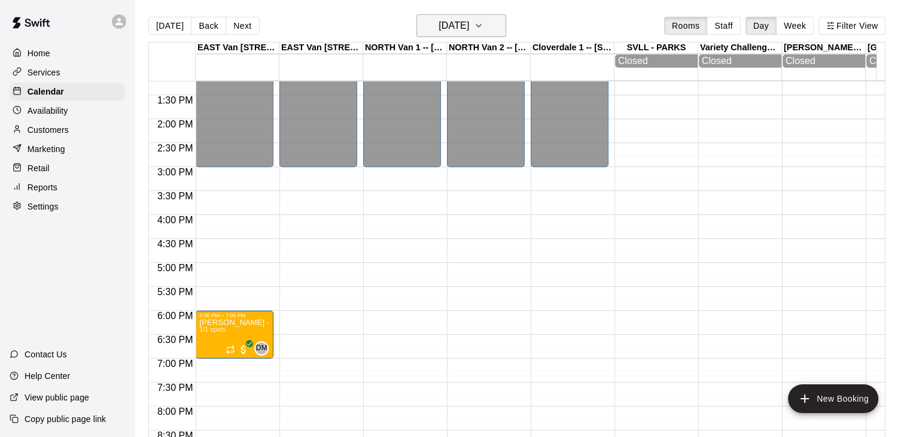
click at [483, 24] on icon "button" at bounding box center [479, 26] width 10 height 14
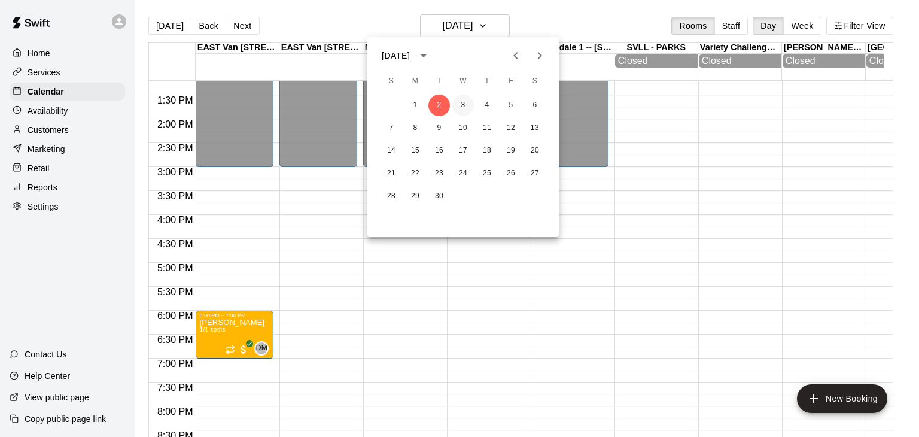
click at [462, 106] on button "3" at bounding box center [463, 105] width 22 height 22
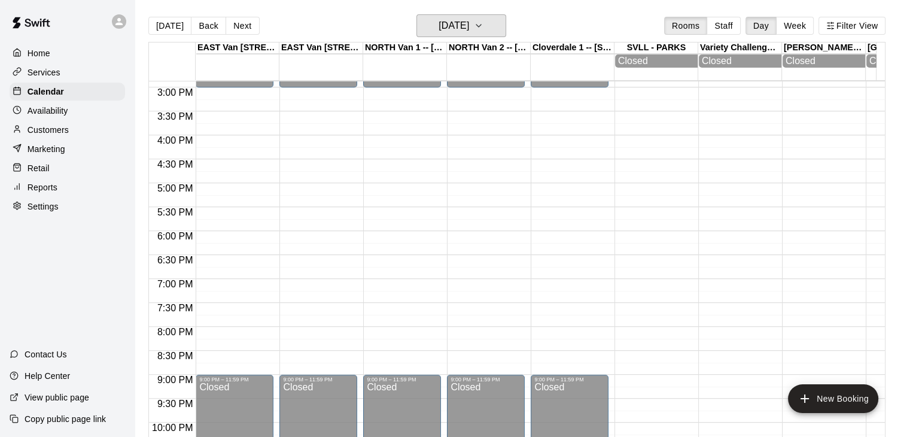
scroll to position [722, 0]
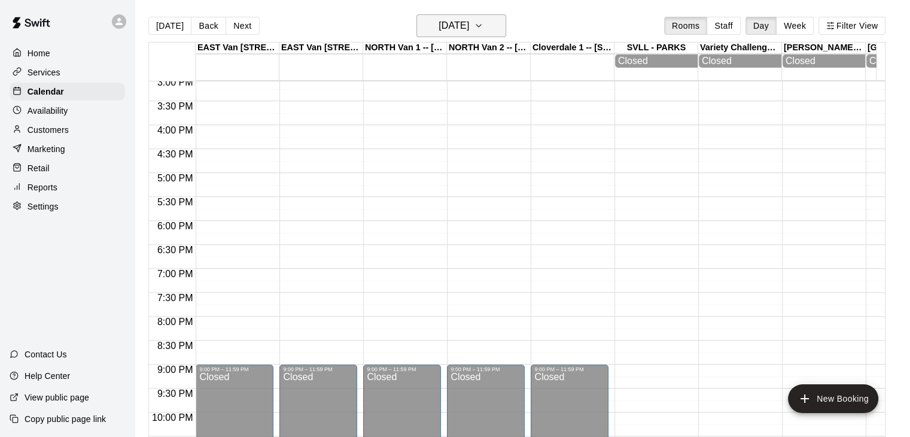
click at [506, 33] on button "[DATE]" at bounding box center [461, 25] width 90 height 23
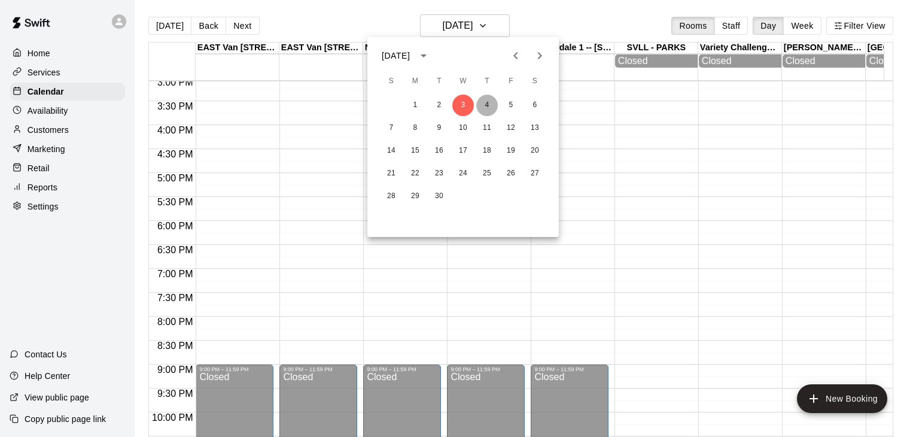
click at [489, 102] on button "4" at bounding box center [487, 105] width 22 height 22
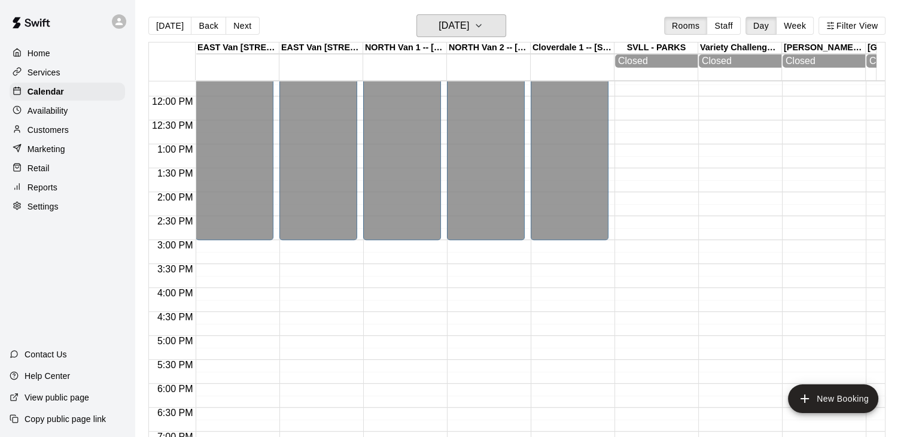
scroll to position [565, 0]
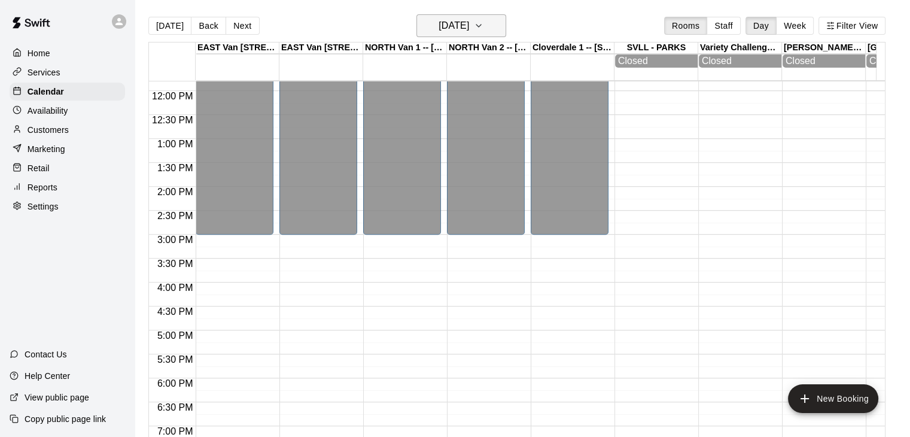
click at [481, 26] on icon "button" at bounding box center [478, 26] width 5 height 2
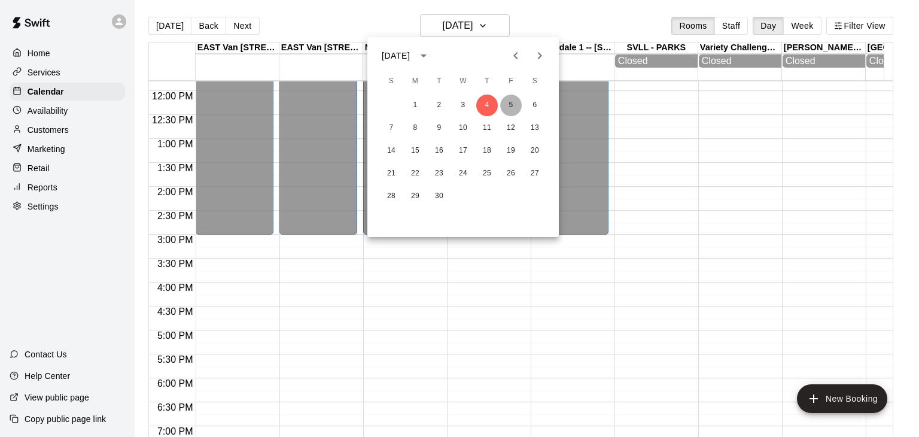
click at [510, 103] on button "5" at bounding box center [511, 105] width 22 height 22
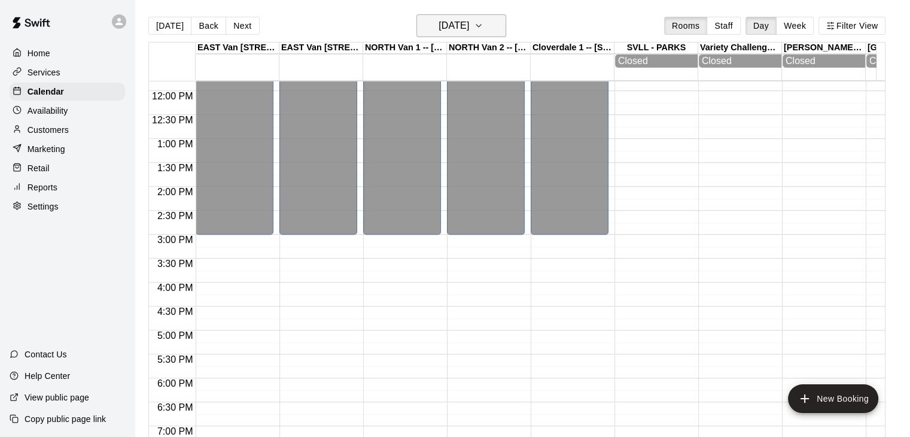
click at [483, 31] on icon "button" at bounding box center [479, 26] width 10 height 14
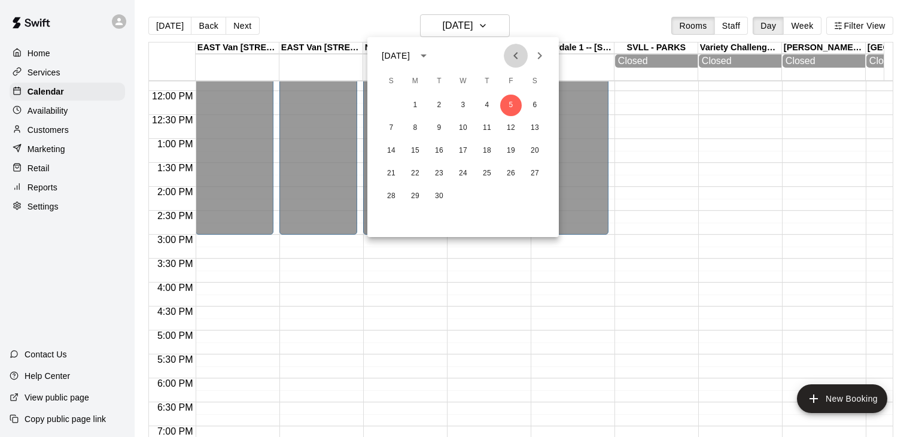
click at [522, 62] on icon "Previous month" at bounding box center [515, 55] width 14 height 14
click at [411, 174] on button "18" at bounding box center [415, 174] width 22 height 22
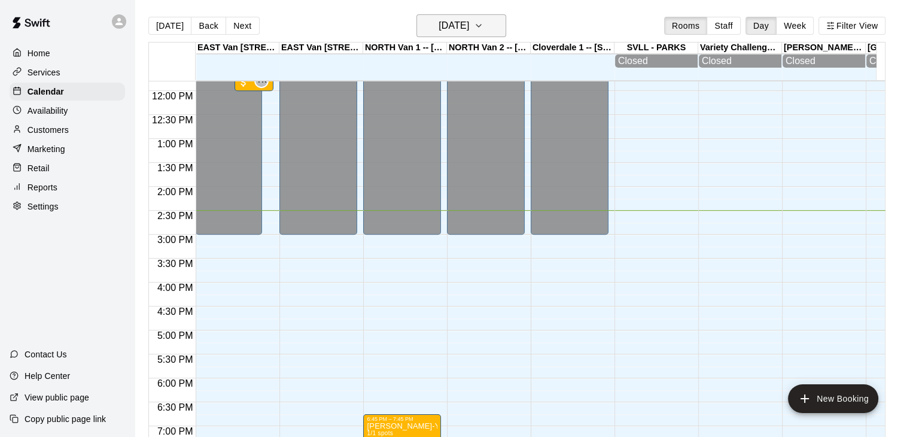
click at [483, 27] on icon "button" at bounding box center [479, 26] width 10 height 14
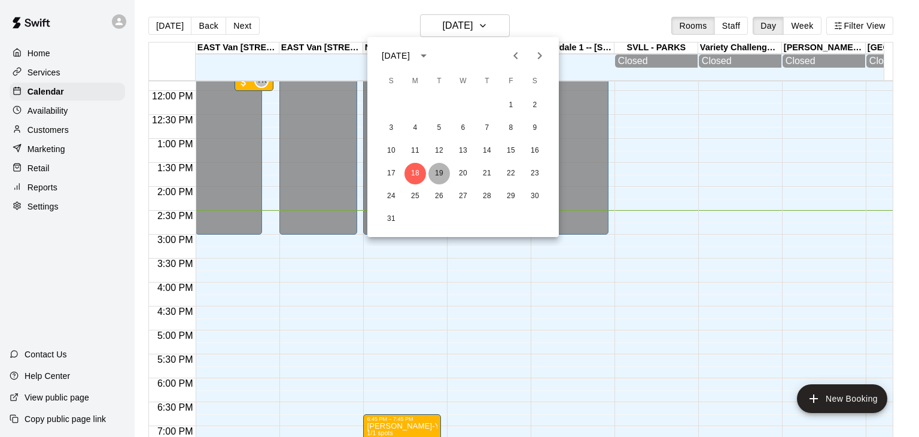
click at [442, 173] on button "19" at bounding box center [439, 174] width 22 height 22
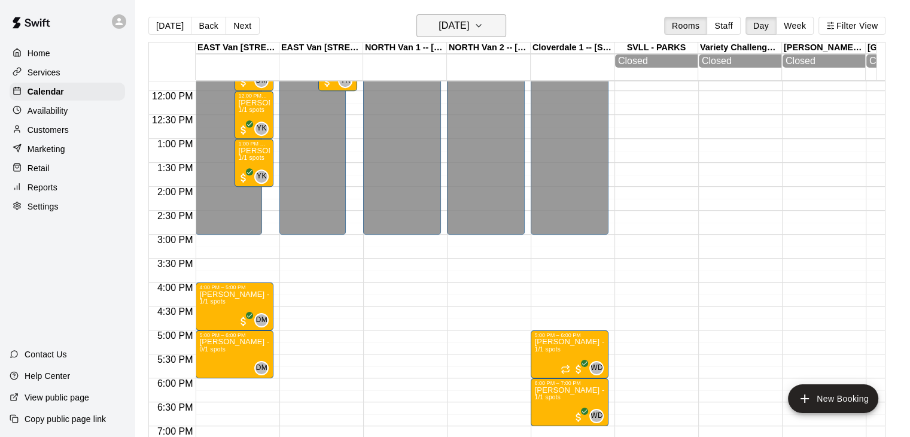
click at [483, 29] on icon "button" at bounding box center [479, 26] width 10 height 14
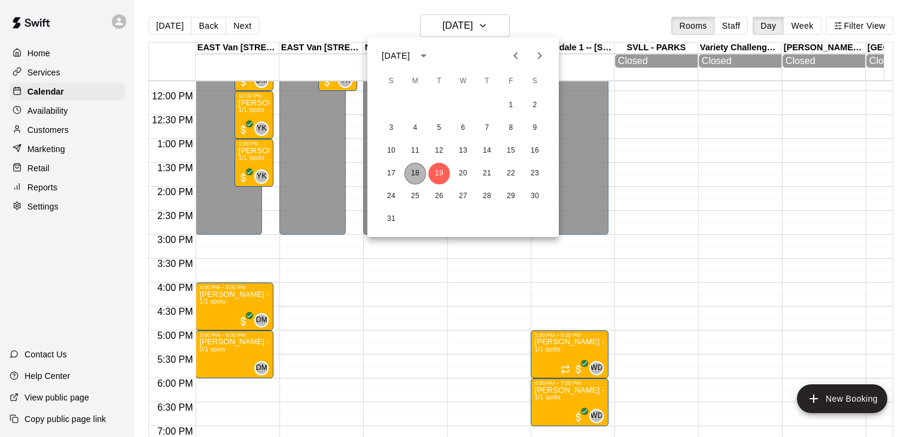
click at [416, 176] on button "18" at bounding box center [415, 174] width 22 height 22
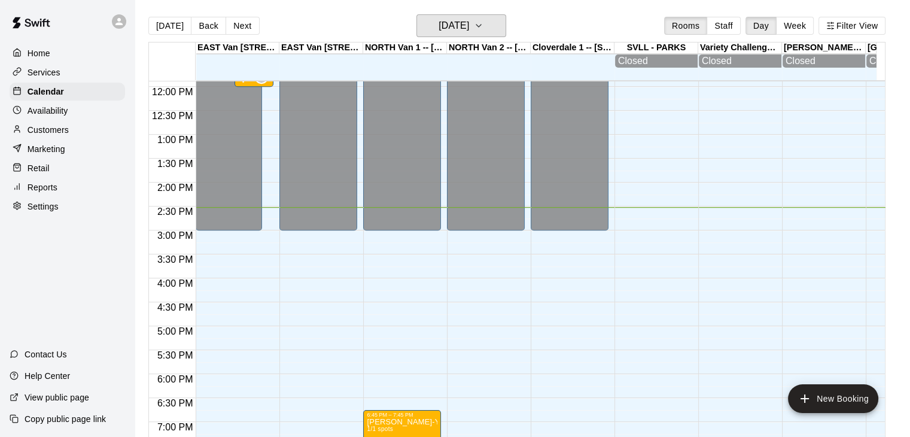
scroll to position [565, 0]
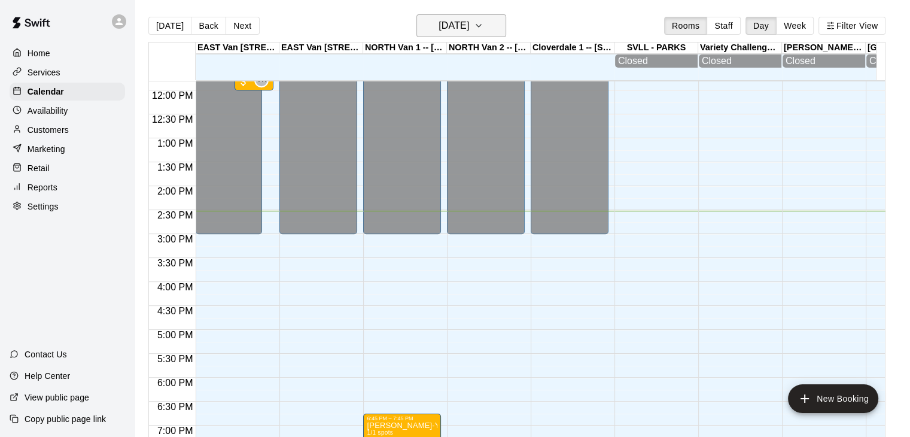
click at [483, 23] on icon "button" at bounding box center [479, 26] width 10 height 14
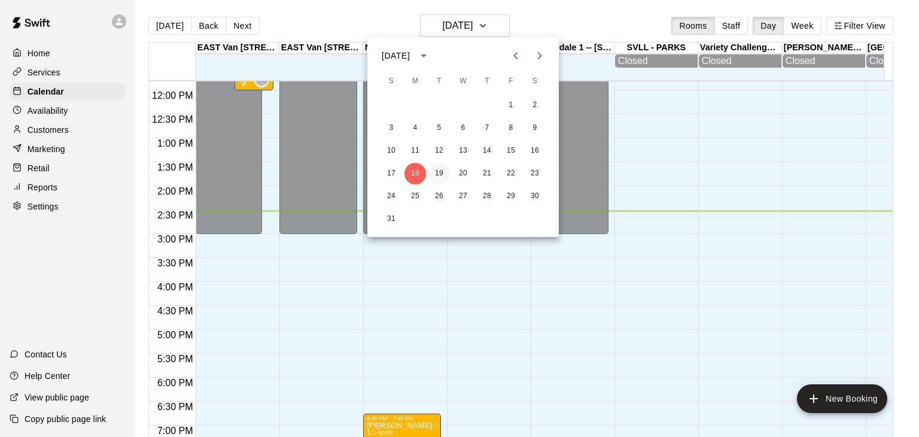
click at [440, 172] on button "19" at bounding box center [439, 174] width 22 height 22
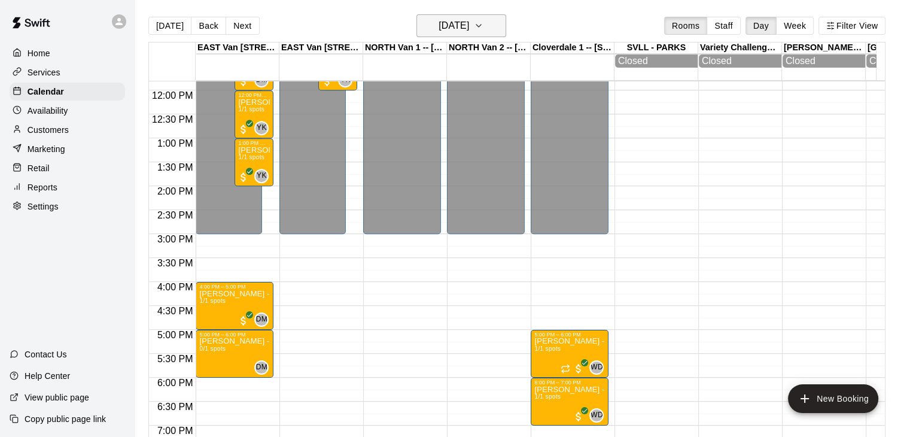
click at [483, 19] on icon "button" at bounding box center [479, 26] width 10 height 14
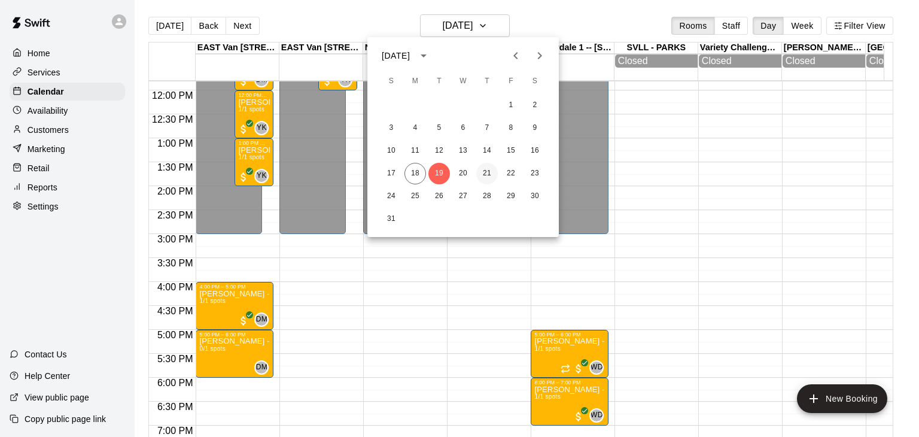
click at [486, 168] on button "21" at bounding box center [487, 174] width 22 height 22
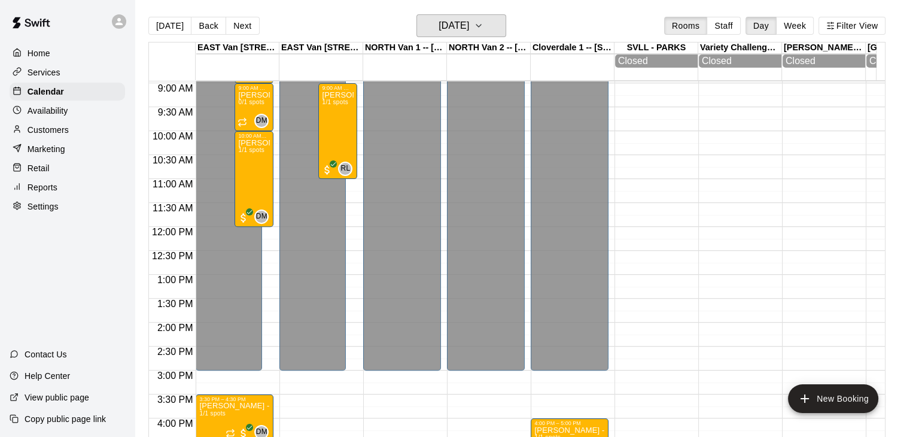
scroll to position [440, 0]
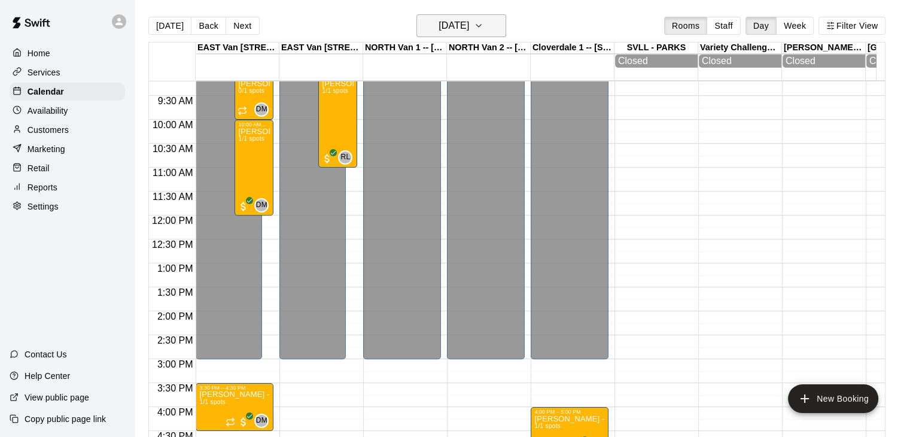
click at [481, 26] on icon "button" at bounding box center [478, 26] width 5 height 2
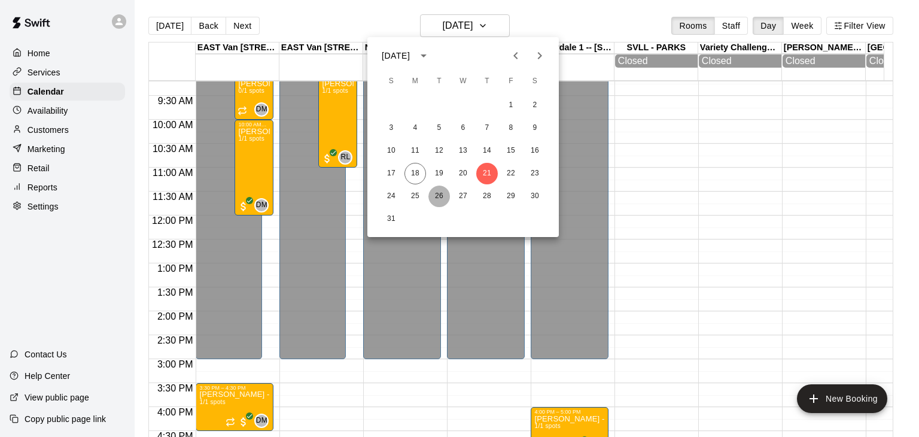
click at [441, 192] on button "26" at bounding box center [439, 196] width 22 height 22
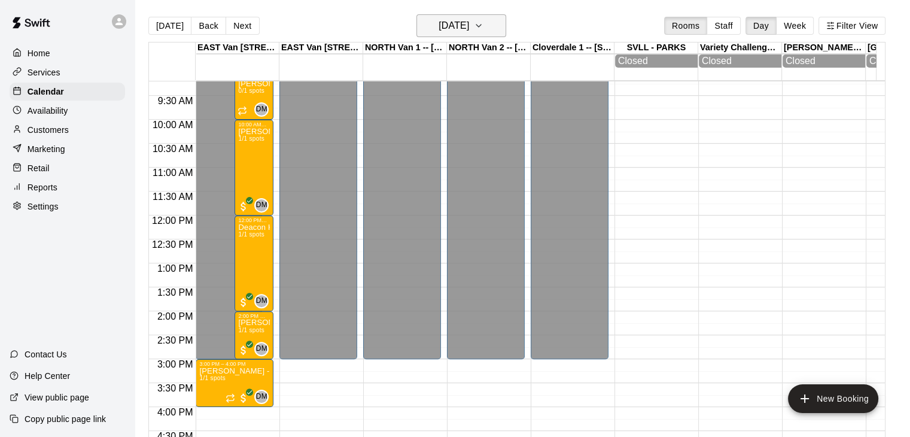
click at [483, 28] on icon "button" at bounding box center [479, 26] width 10 height 14
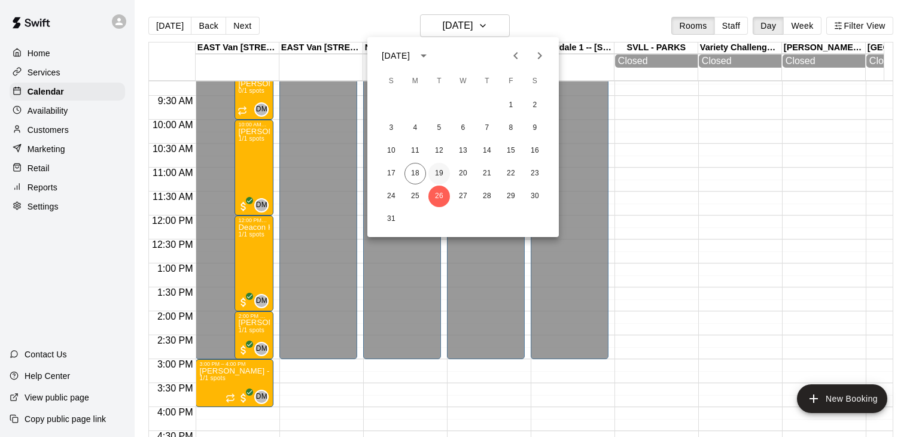
click at [438, 170] on button "19" at bounding box center [439, 174] width 22 height 22
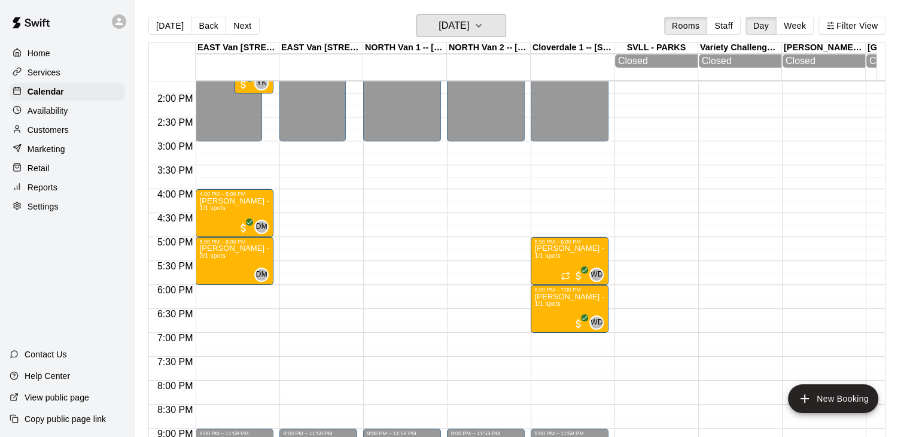
scroll to position [664, 0]
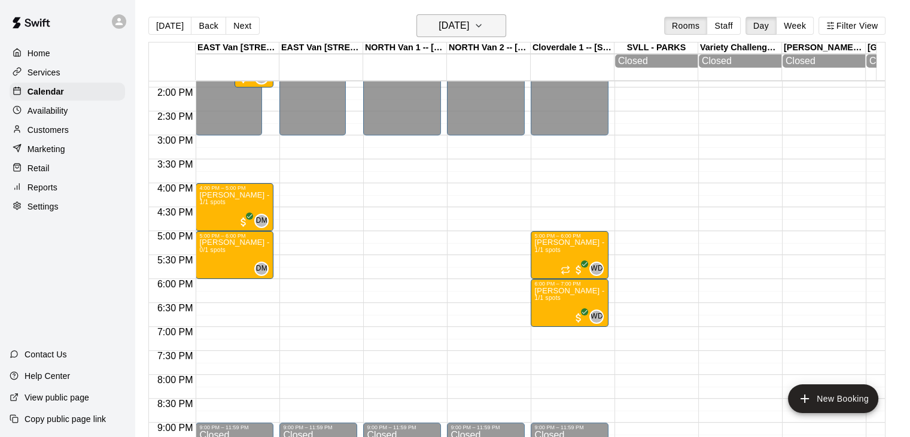
click at [483, 30] on icon "button" at bounding box center [479, 26] width 10 height 14
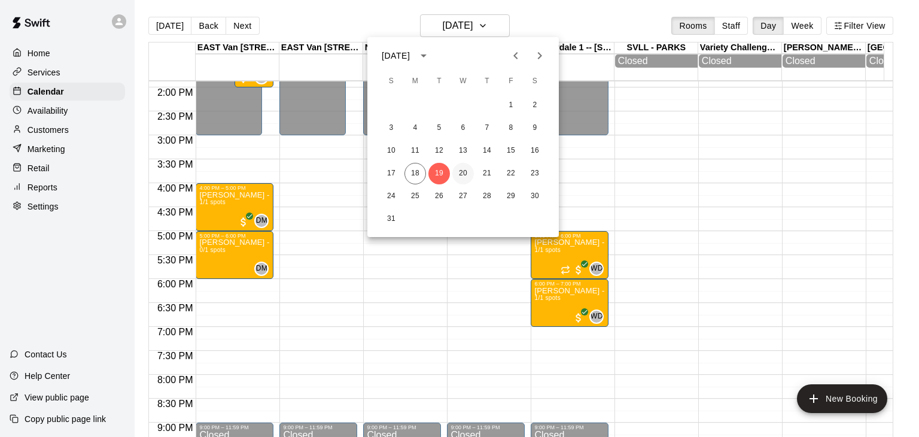
click at [464, 170] on button "20" at bounding box center [463, 174] width 22 height 22
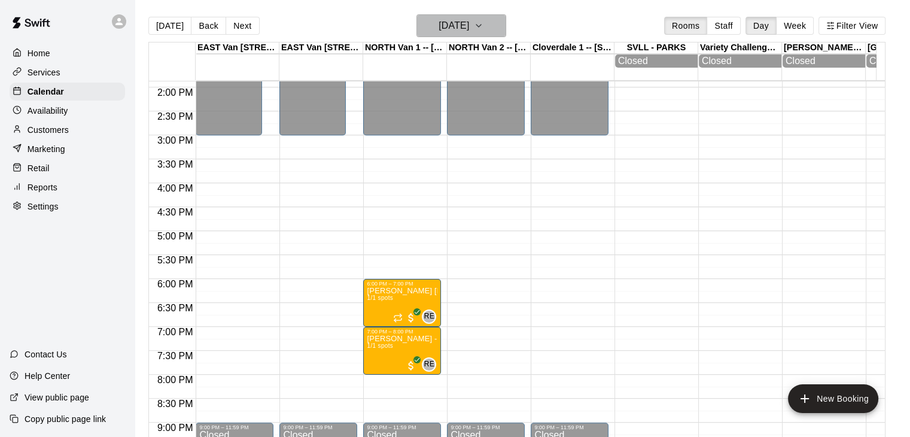
click at [483, 27] on icon "button" at bounding box center [479, 26] width 10 height 14
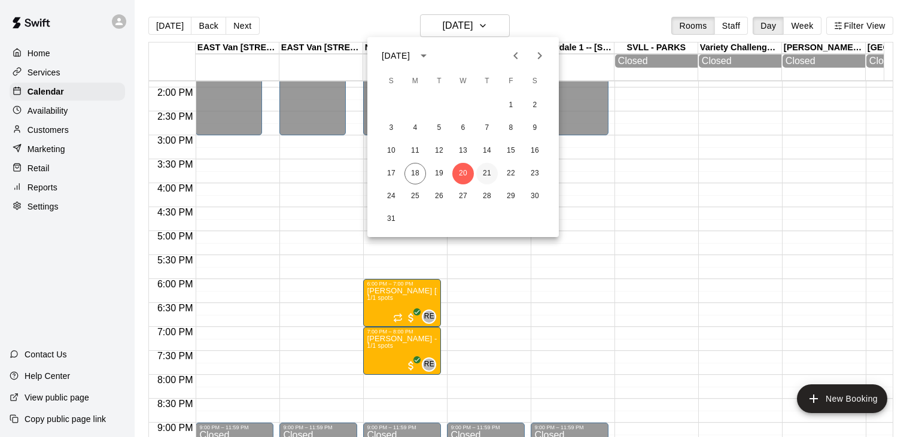
click at [489, 168] on button "21" at bounding box center [487, 174] width 22 height 22
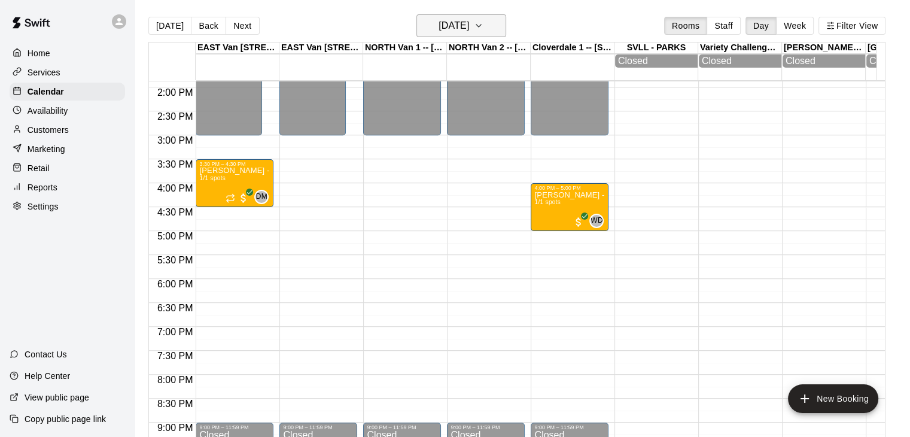
click at [483, 28] on icon "button" at bounding box center [479, 26] width 10 height 14
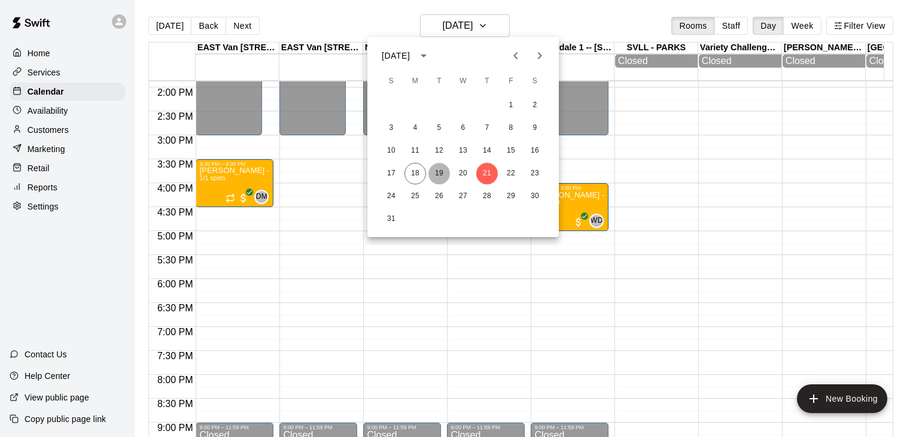
click at [438, 170] on button "19" at bounding box center [439, 174] width 22 height 22
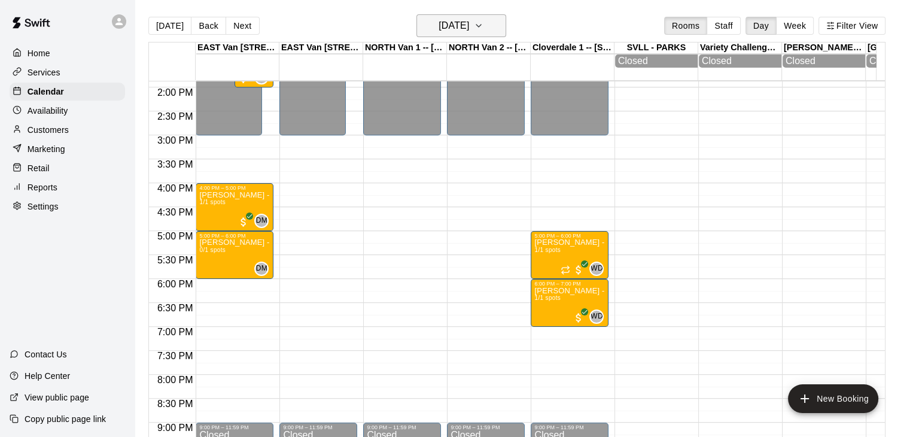
click at [483, 26] on icon "button" at bounding box center [479, 26] width 10 height 14
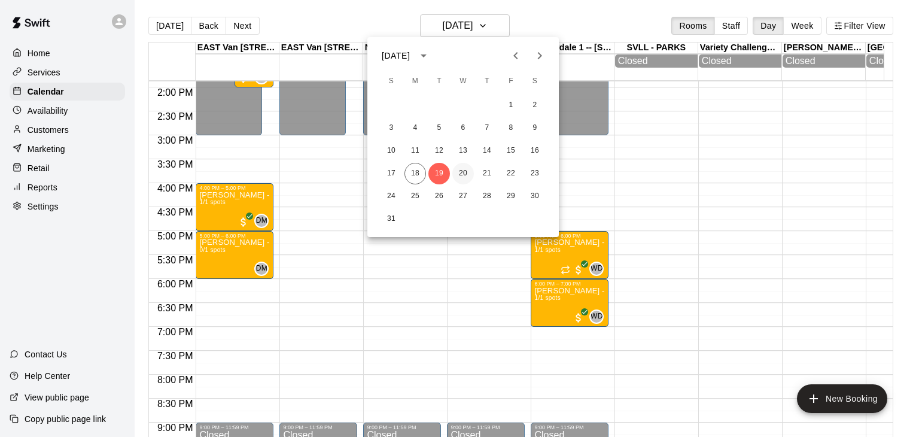
click at [461, 173] on button "20" at bounding box center [463, 174] width 22 height 22
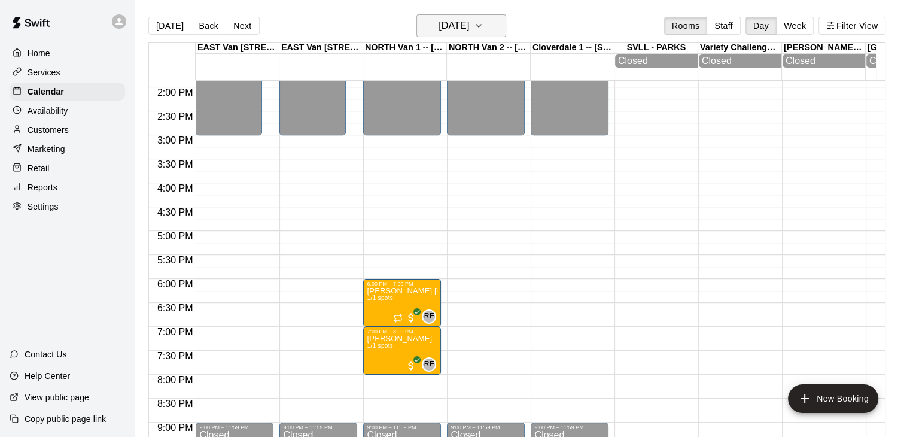
click at [483, 25] on icon "button" at bounding box center [479, 26] width 10 height 14
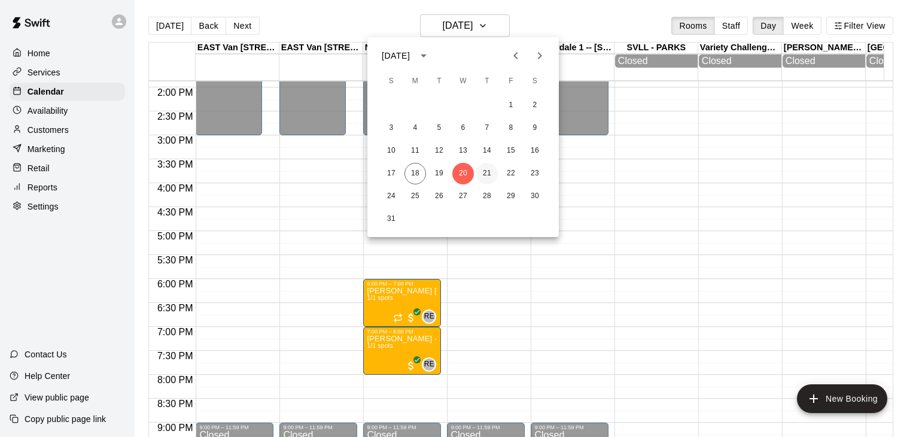
click at [490, 175] on button "21" at bounding box center [487, 174] width 22 height 22
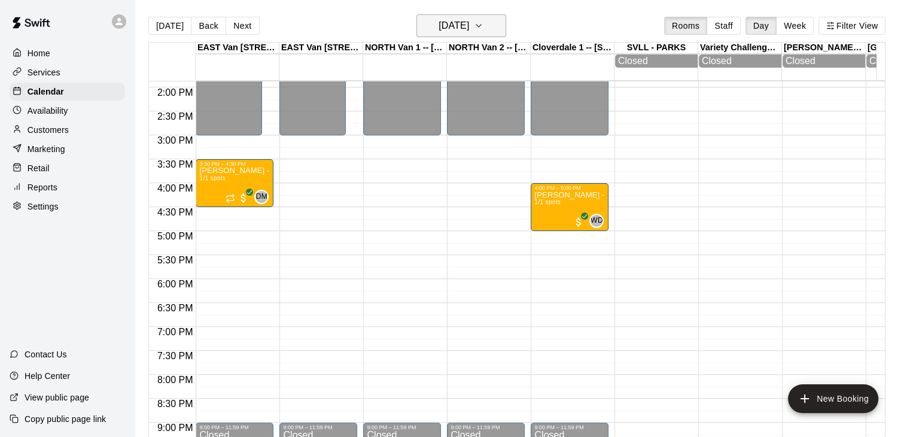
click at [483, 25] on icon "button" at bounding box center [479, 26] width 10 height 14
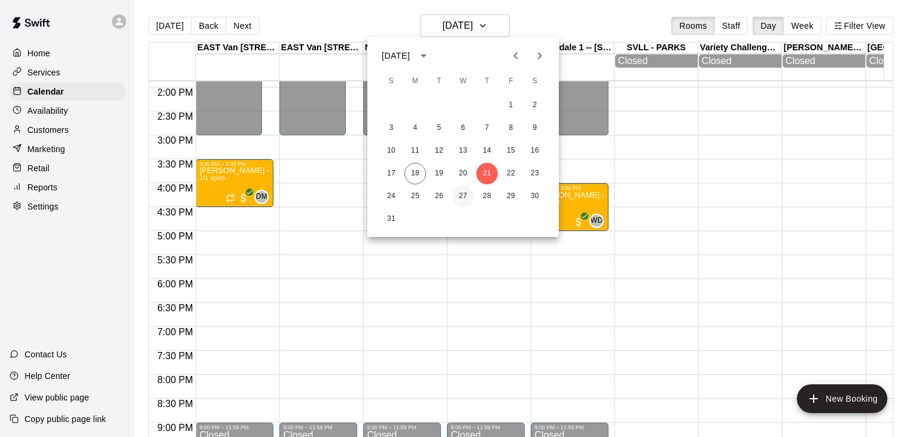
click at [461, 196] on button "27" at bounding box center [463, 196] width 22 height 22
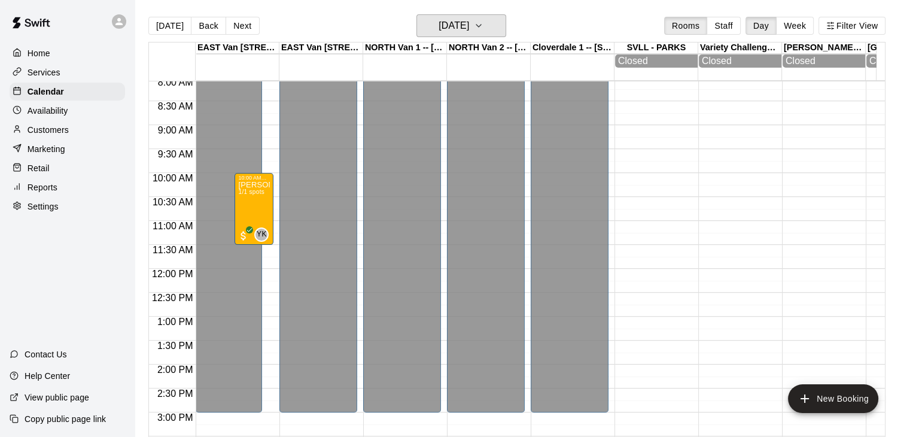
scroll to position [385, 0]
